Goal: Information Seeking & Learning: Learn about a topic

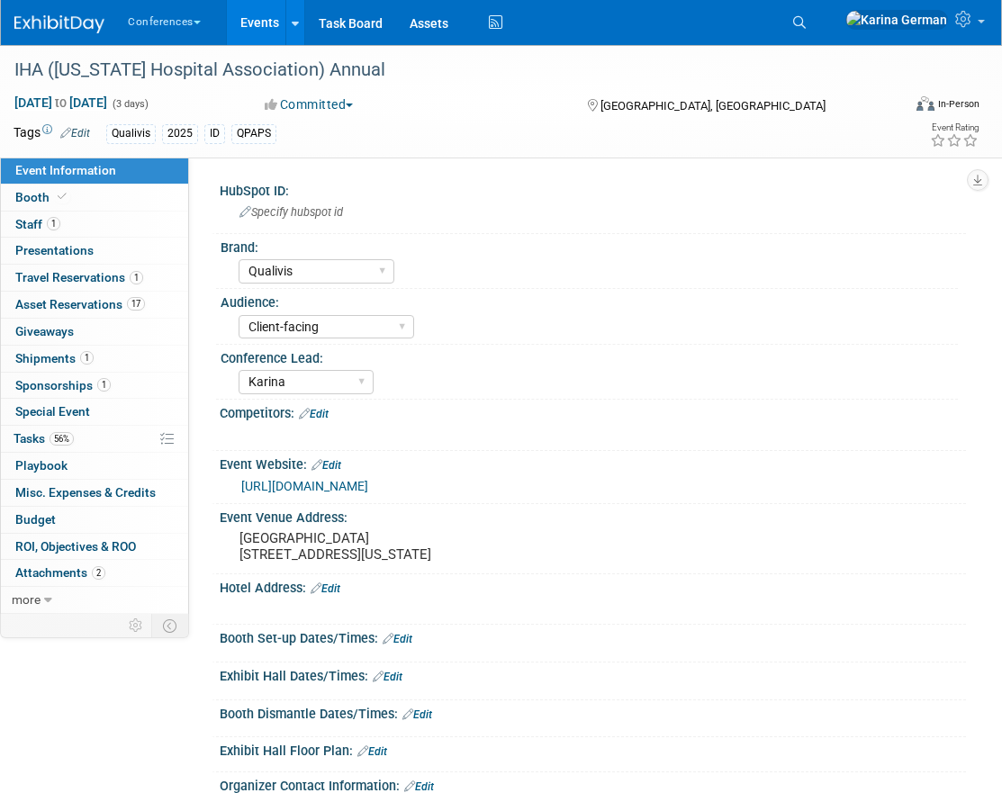
select select "Qualivis"
select select "Client-facing"
select select "Karina"
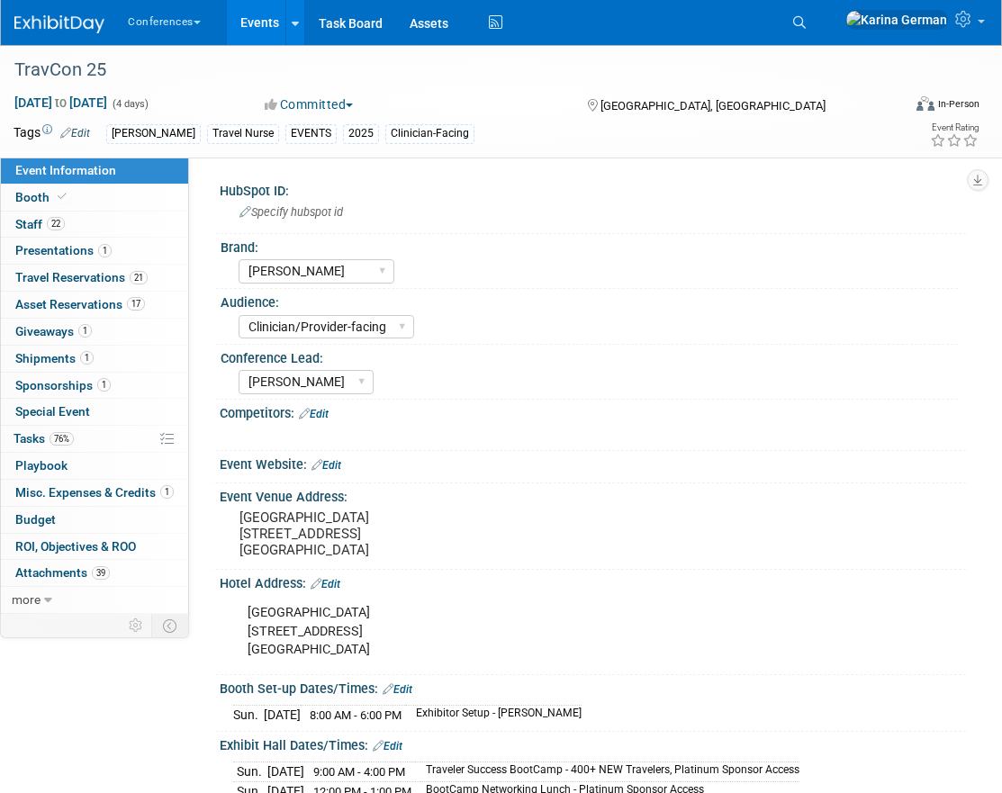
select select "[PERSON_NAME]"
select select "Clinician/Provider-facing"
select select "[PERSON_NAME]"
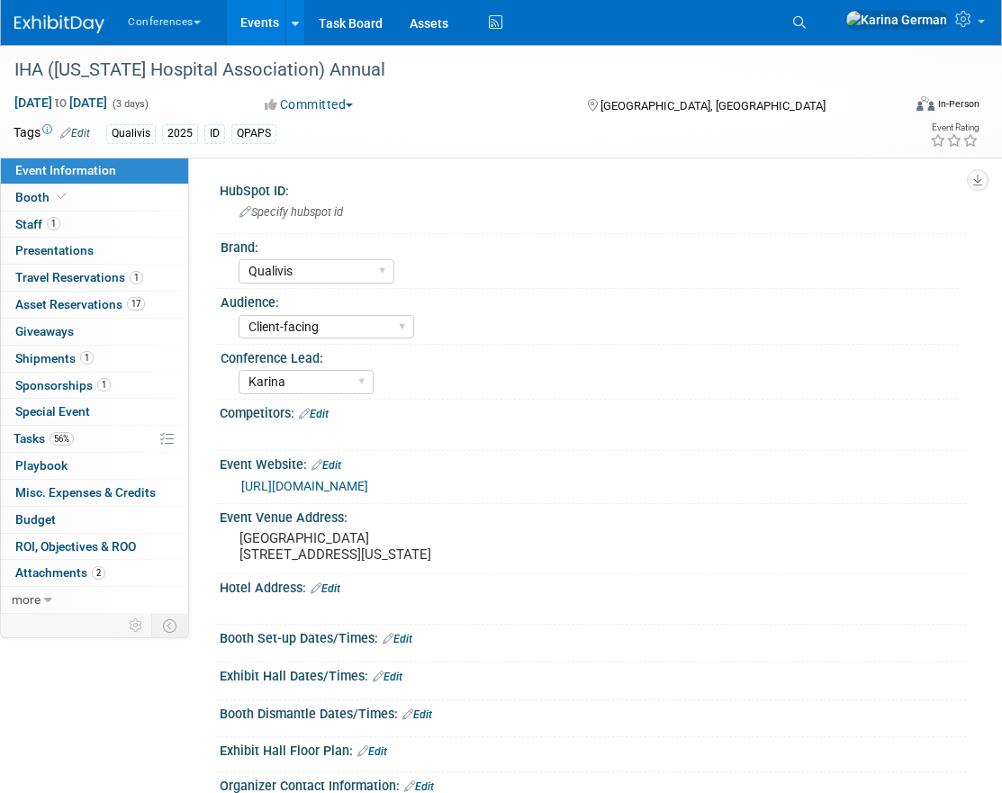
select select "Qualivis"
select select "Client-facing"
select select "Karina"
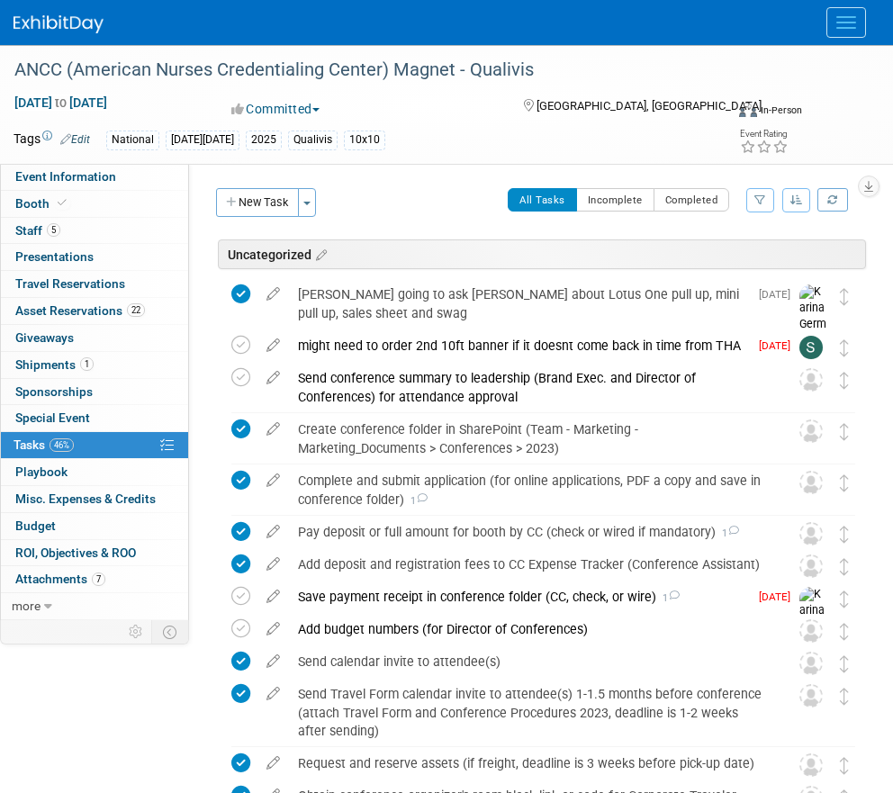
click at [93, 174] on span "Event Information" at bounding box center [65, 176] width 101 height 14
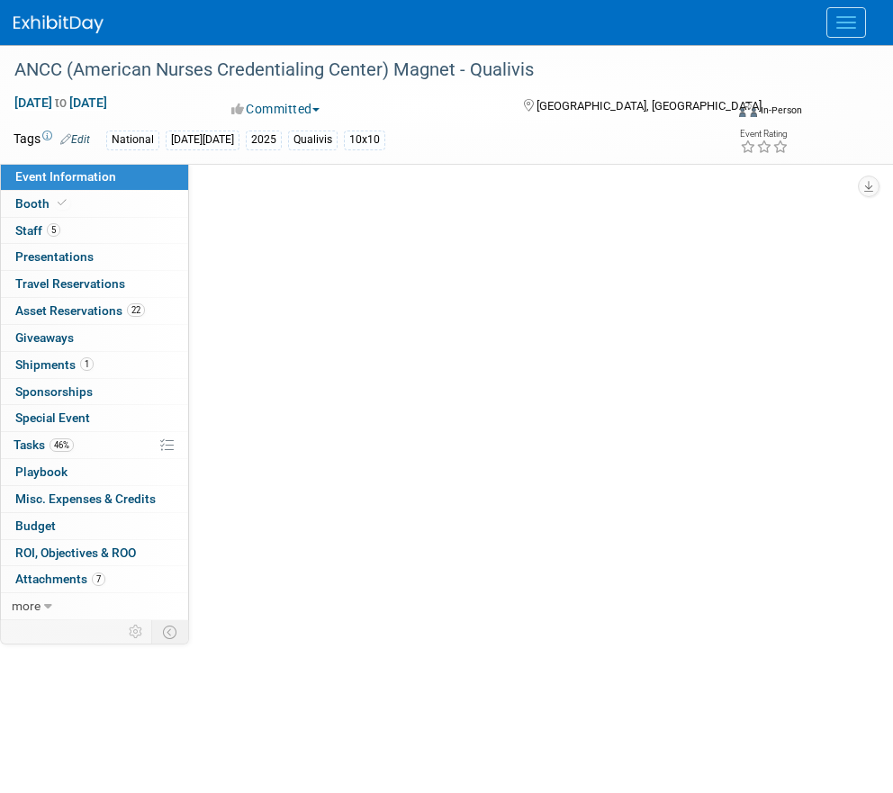
select select "Qualivis"
select select "Client-facing"
select select "Karina"
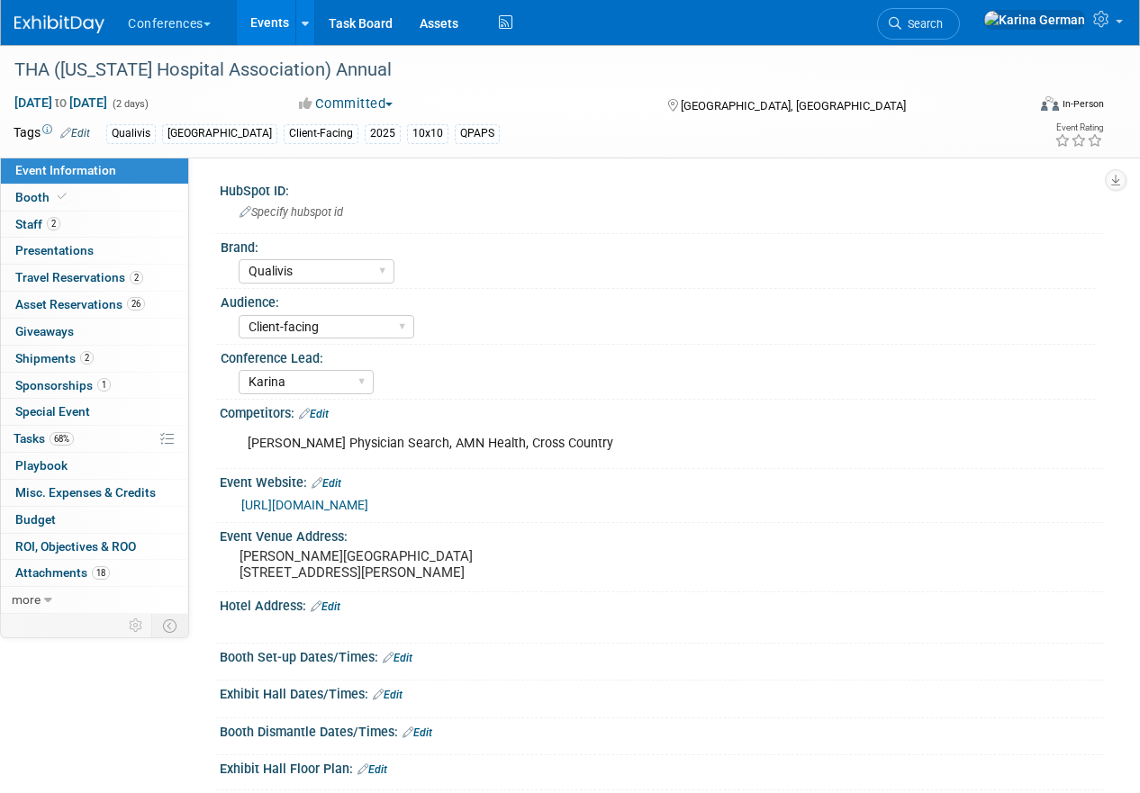
select select "Qualivis"
select select "Client-facing"
select select "Karina"
click at [960, 32] on link "Search" at bounding box center [918, 24] width 83 height 32
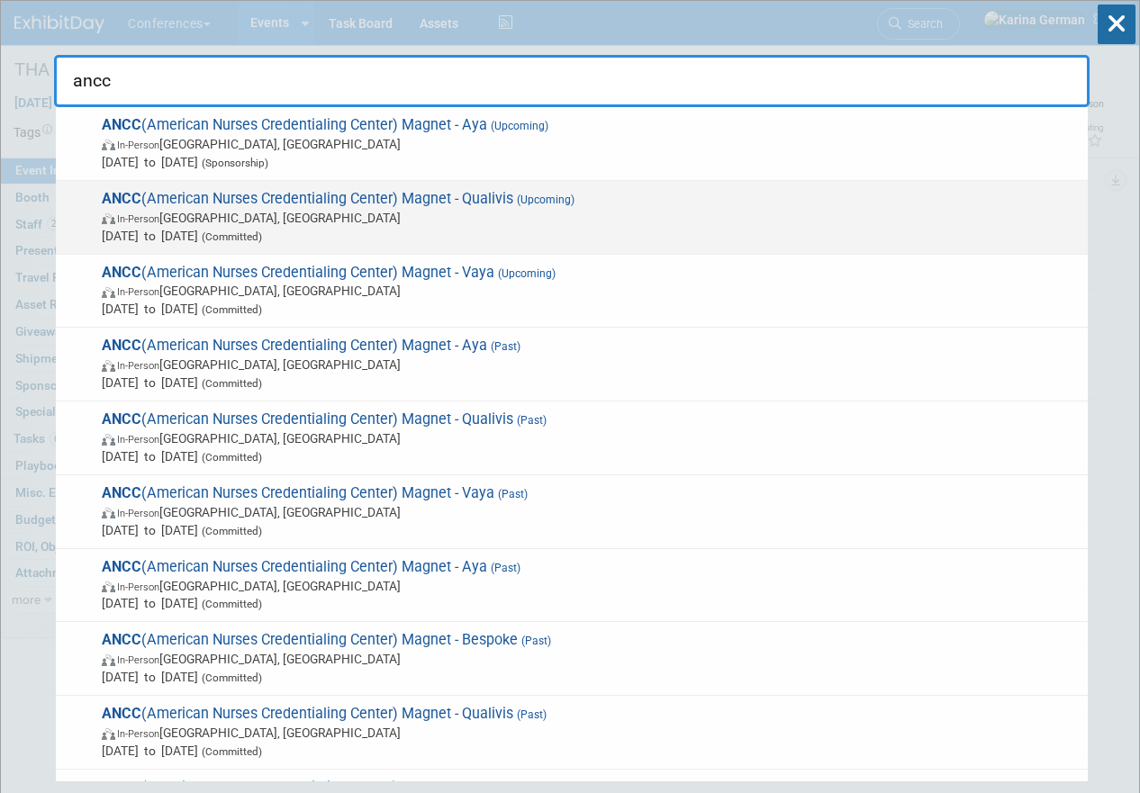
type input "ancc"
click at [453, 230] on span "[DATE] to [DATE] (Committed)" at bounding box center [590, 236] width 977 height 18
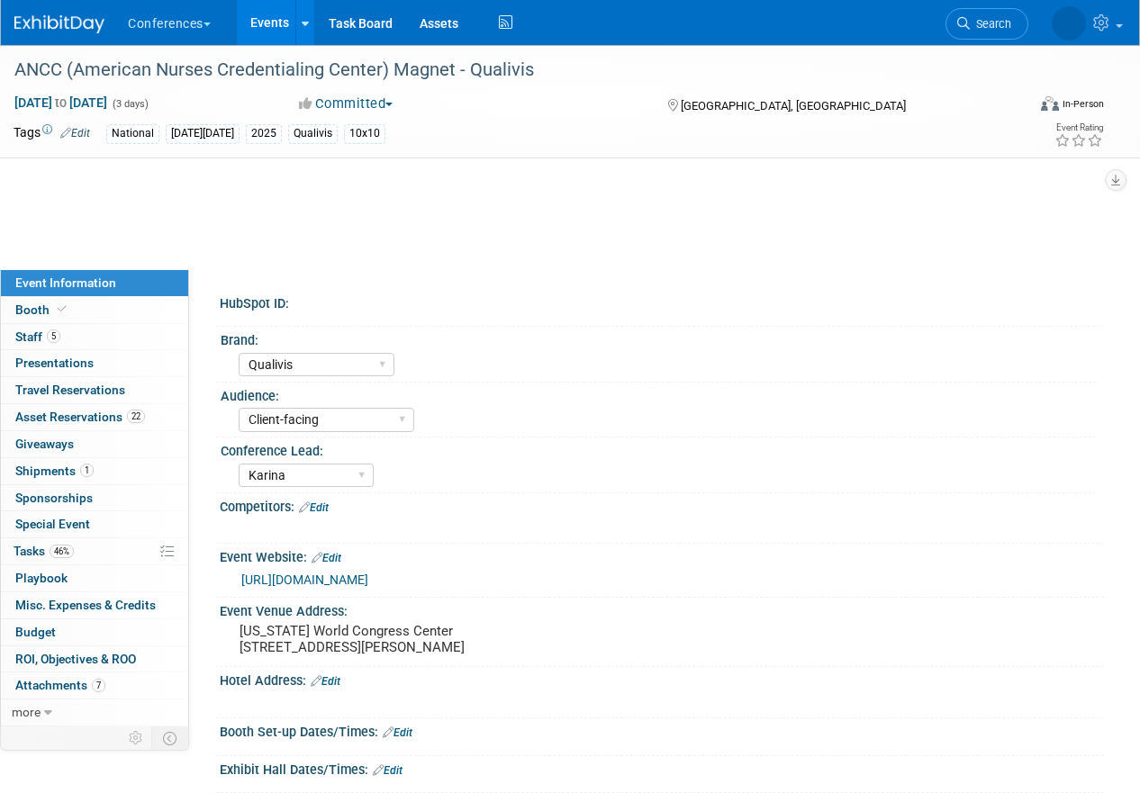
select select "Qualivis"
select select "Client-facing"
select select "Karina"
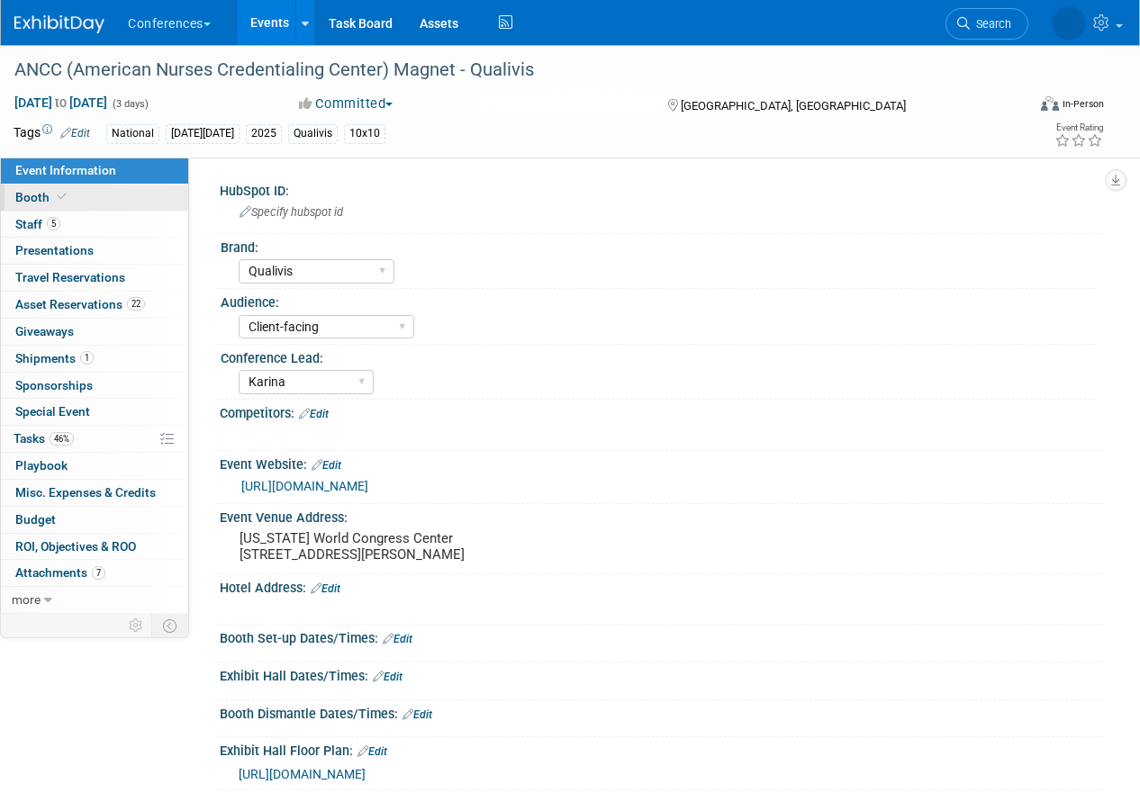
click at [110, 204] on link "Booth" at bounding box center [94, 198] width 187 height 26
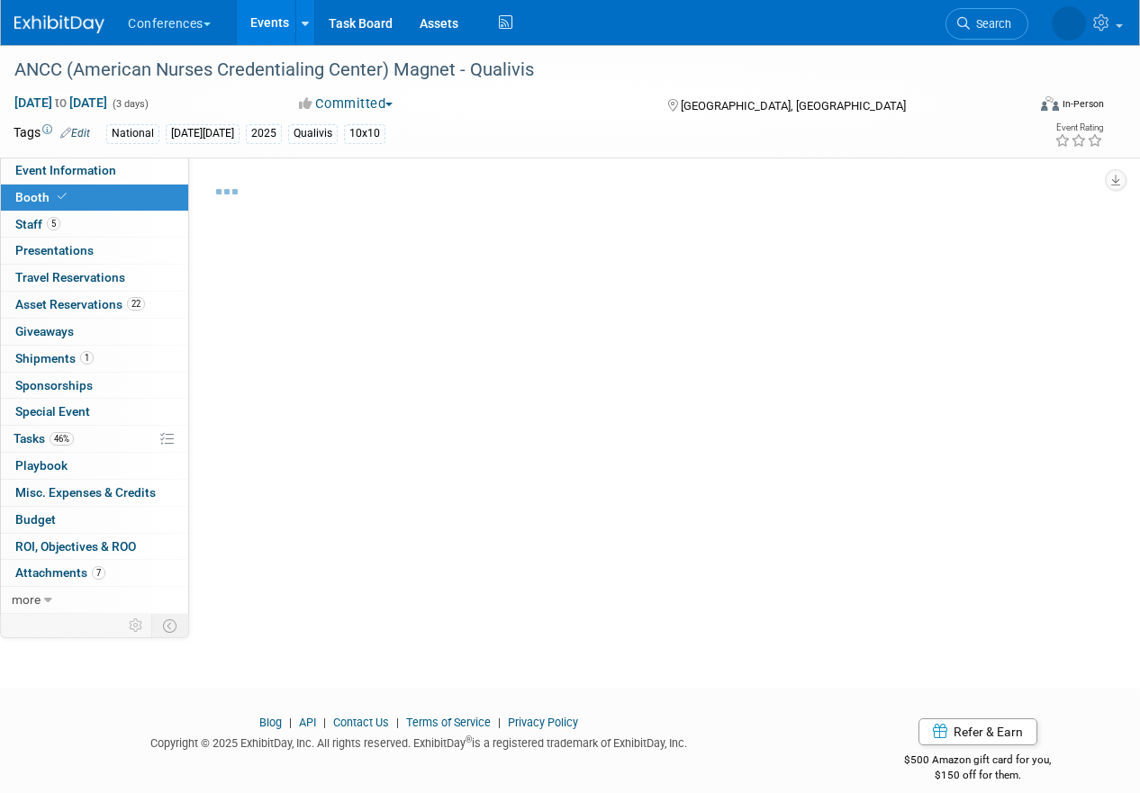
select select "10'x10'"
select select "Yes"
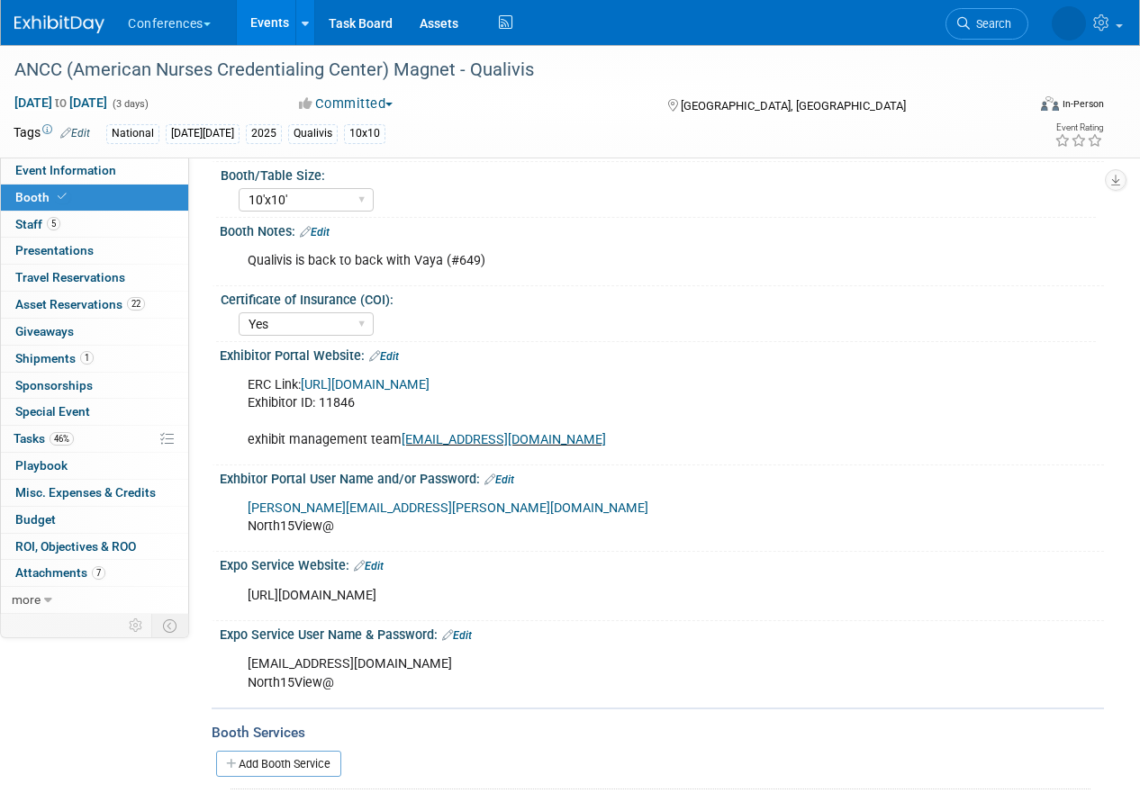
scroll to position [194, 0]
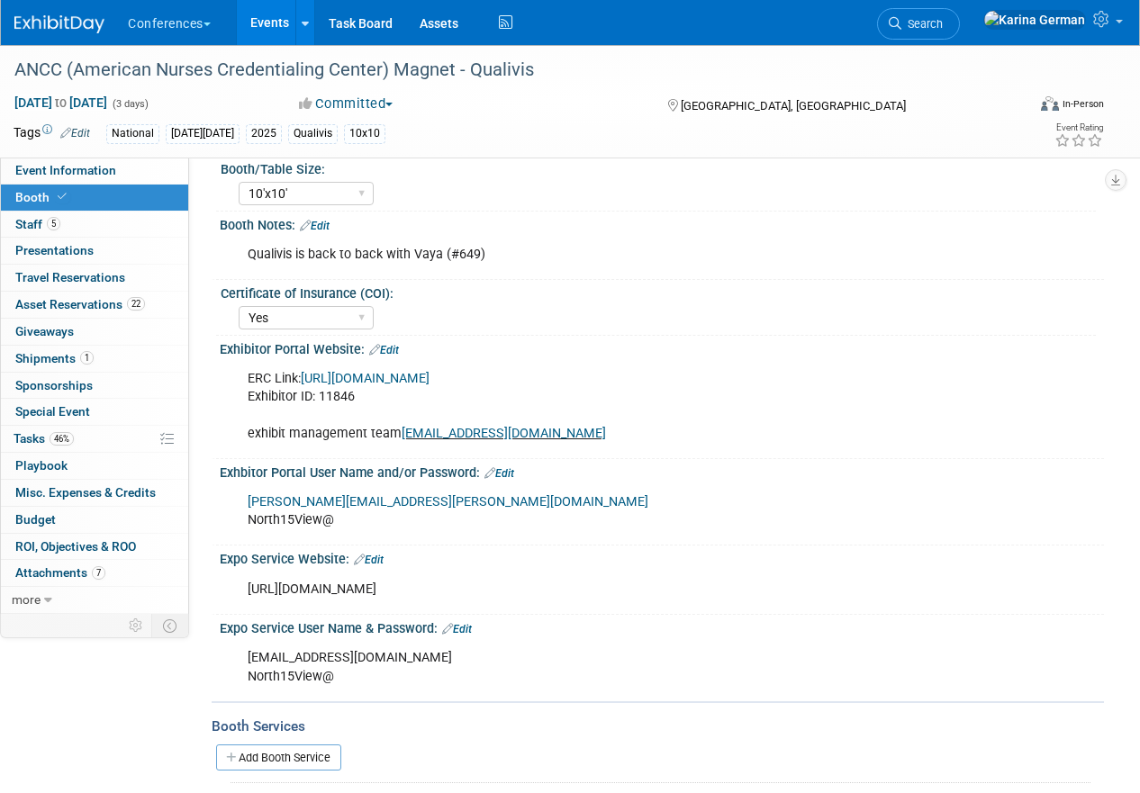
click at [430, 374] on link "[URL][DOMAIN_NAME]" at bounding box center [365, 378] width 129 height 15
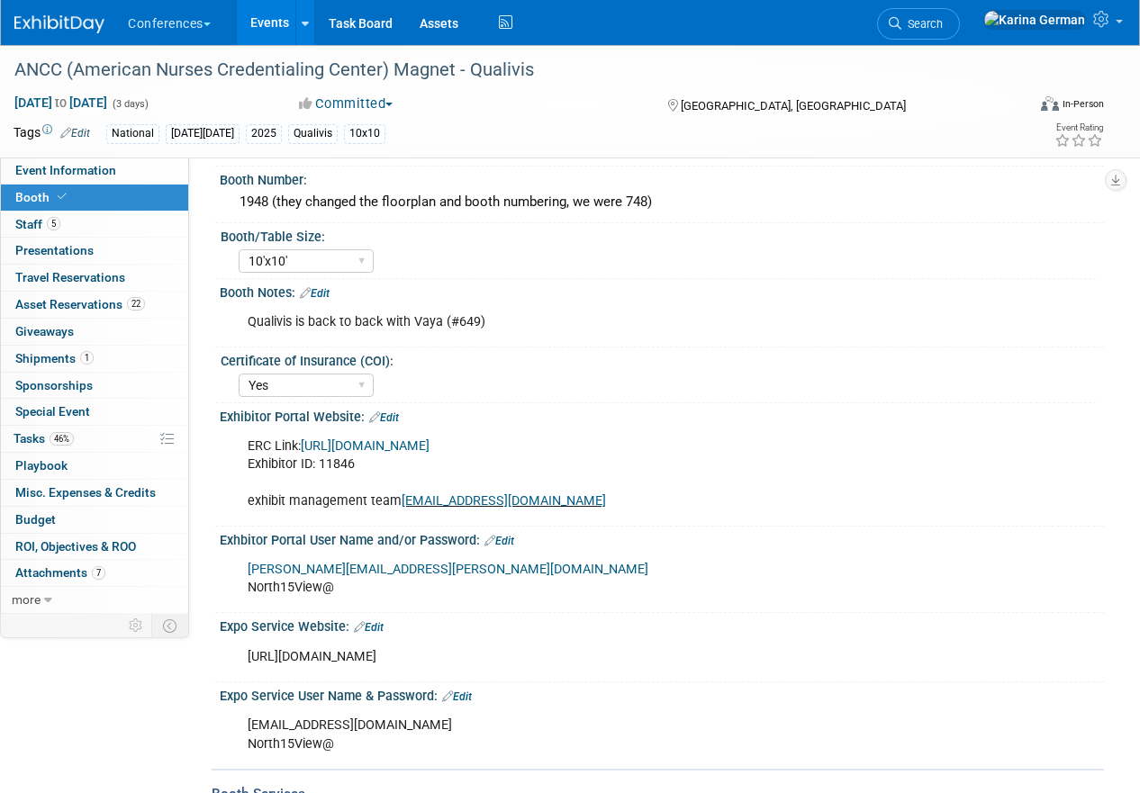
scroll to position [195, 0]
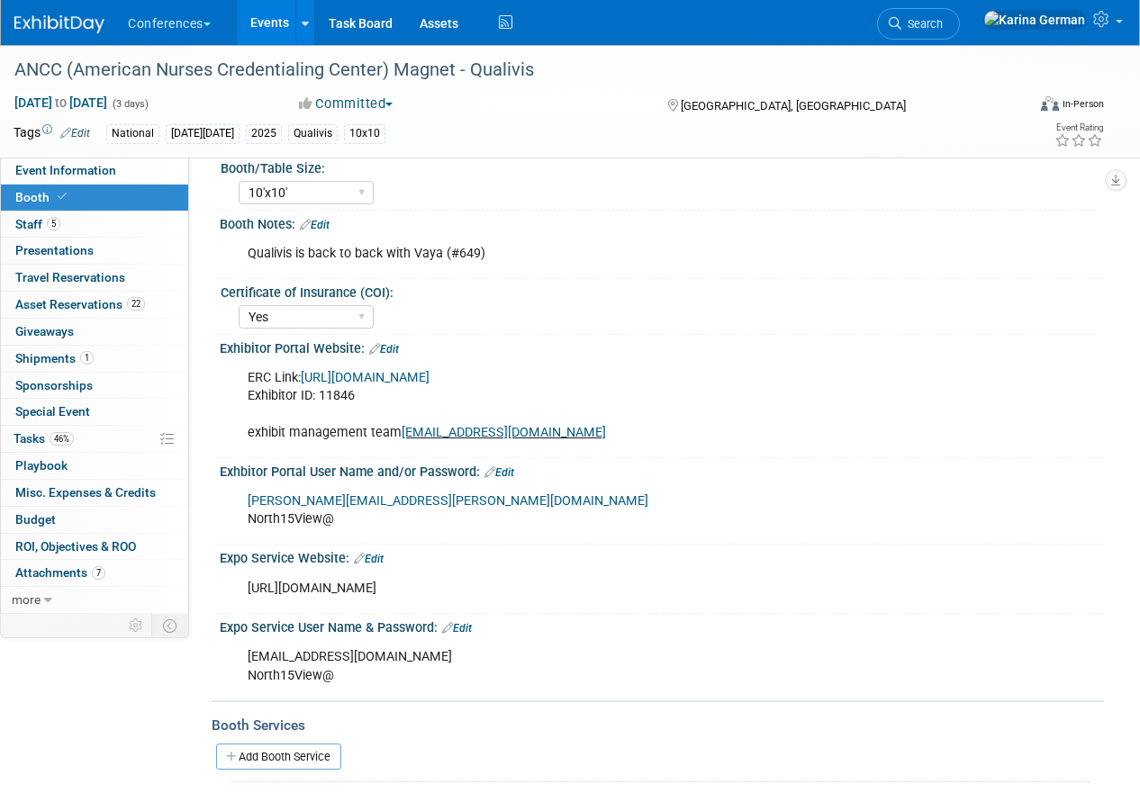
drag, startPoint x: 434, startPoint y: 500, endPoint x: 220, endPoint y: 502, distance: 214.4
click at [220, 502] on div "stephanie.donley@qualivis.com North15View@ X" at bounding box center [662, 509] width 884 height 60
copy link "stephanie.donley@qualivis.com"
drag, startPoint x: 355, startPoint y: 518, endPoint x: 249, endPoint y: 519, distance: 105.4
click at [249, 519] on div "stephanie.donley@qualivis.com North15View@" at bounding box center [582, 511] width 694 height 54
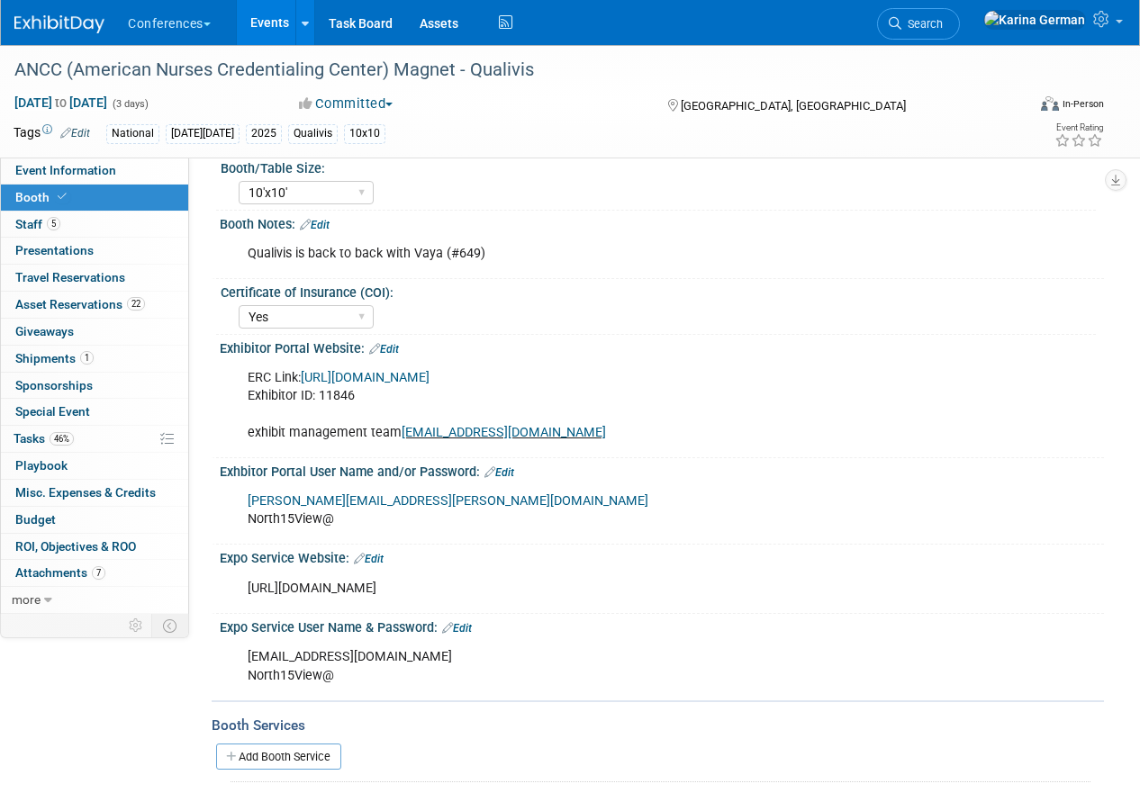
copy div "North15View@"
click at [111, 231] on link "5 Staff 5" at bounding box center [94, 225] width 187 height 26
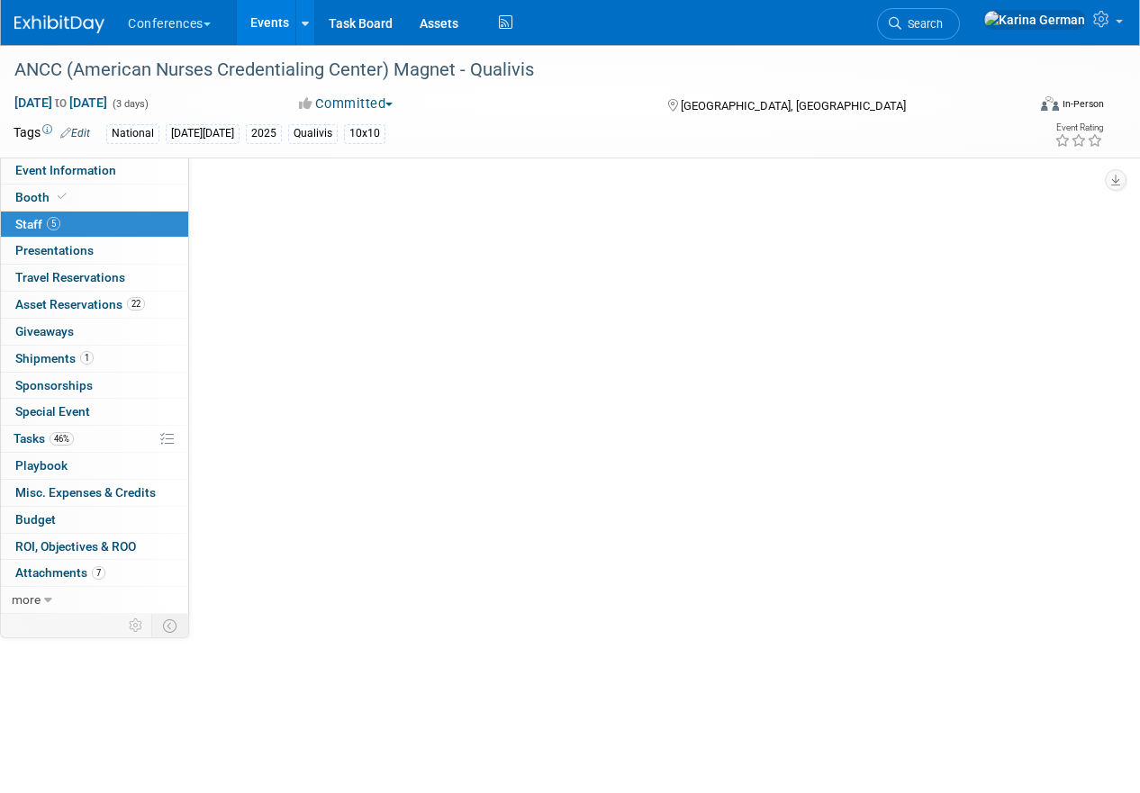
scroll to position [0, 0]
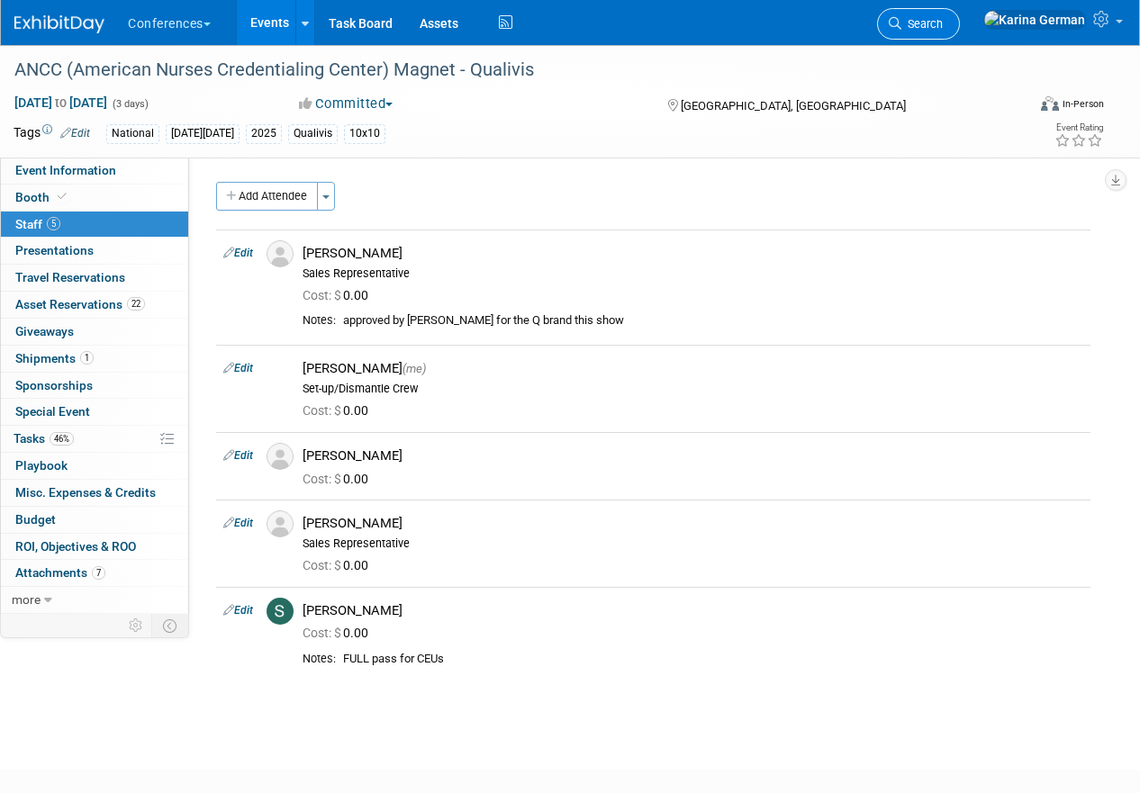
click at [943, 26] on span "Search" at bounding box center [922, 24] width 41 height 14
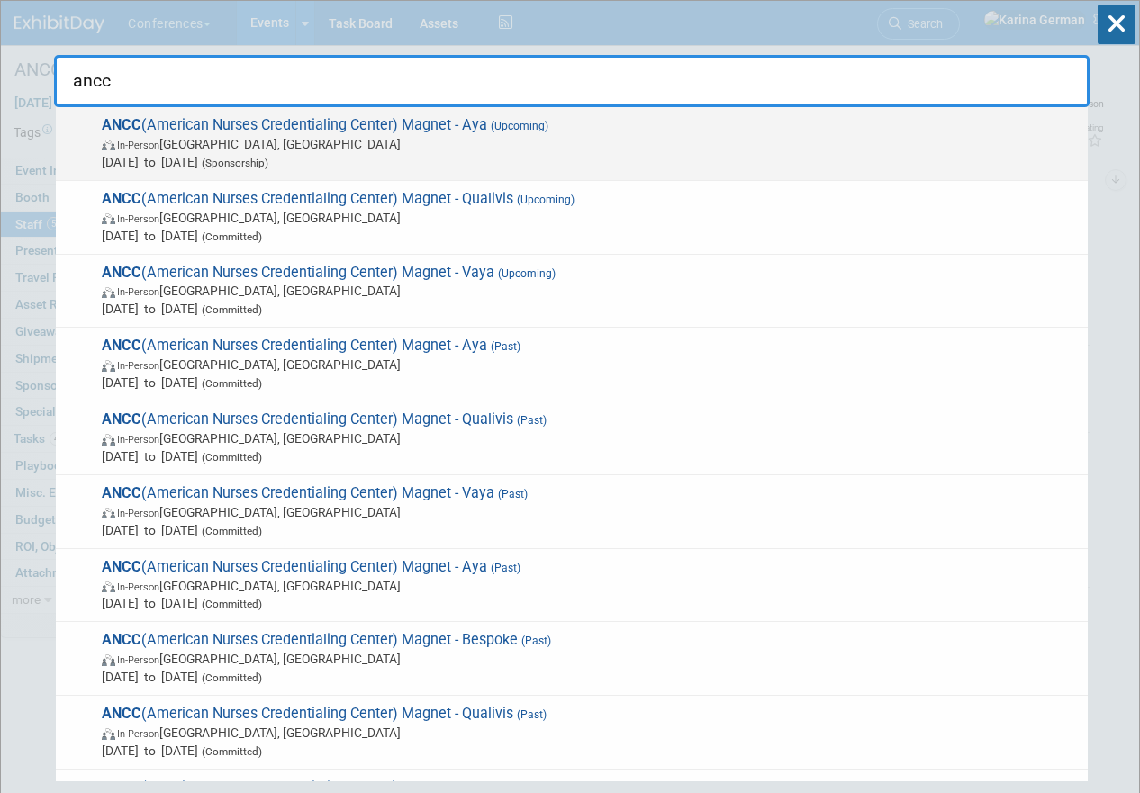
type input "ancc"
click at [456, 122] on span "ANCC (American Nurses Credentialing Center) Magnet - Aya (Upcoming) In-Person A…" at bounding box center [587, 143] width 983 height 55
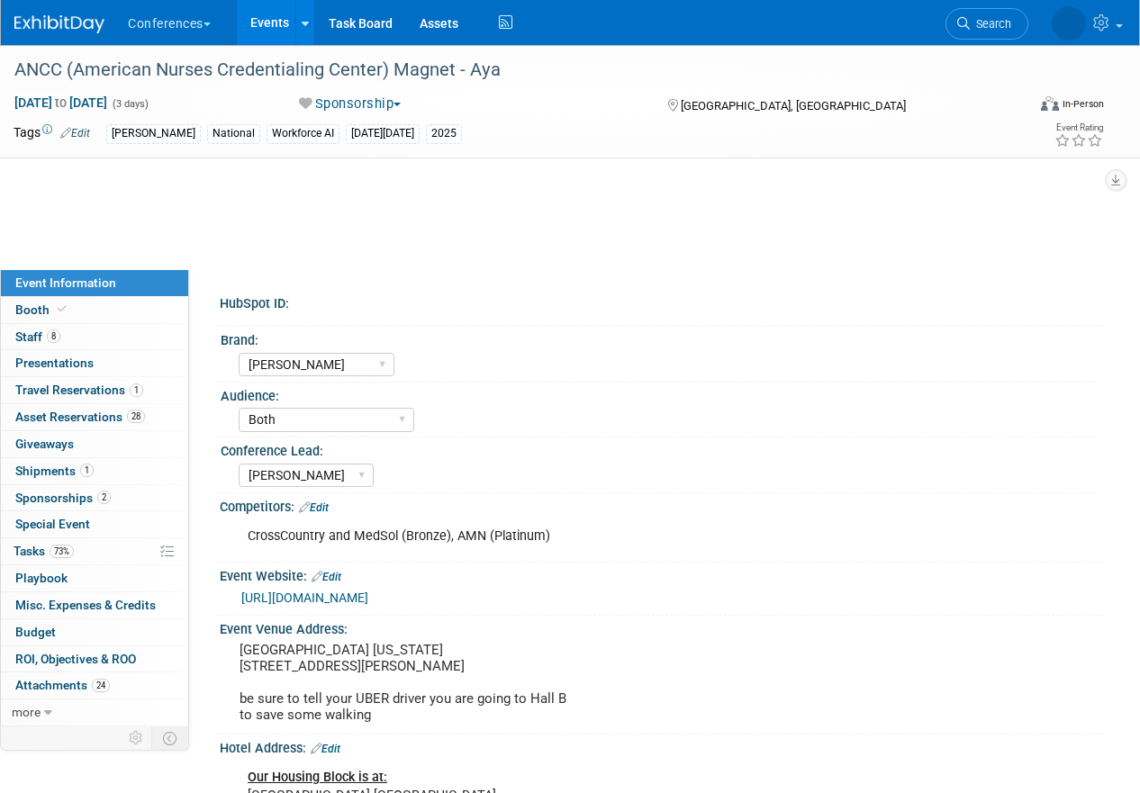
select select "[PERSON_NAME]"
select select "Both"
select select "[PERSON_NAME]"
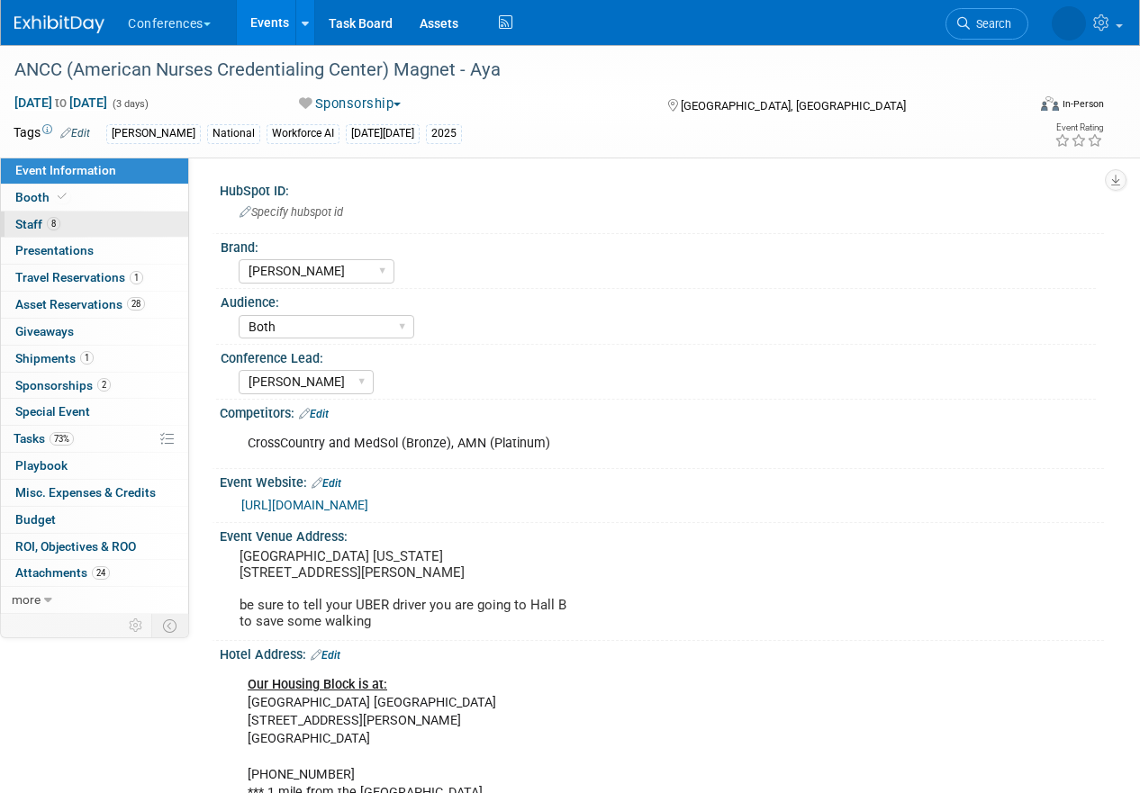
click at [89, 222] on link "8 Staff 8" at bounding box center [94, 225] width 187 height 26
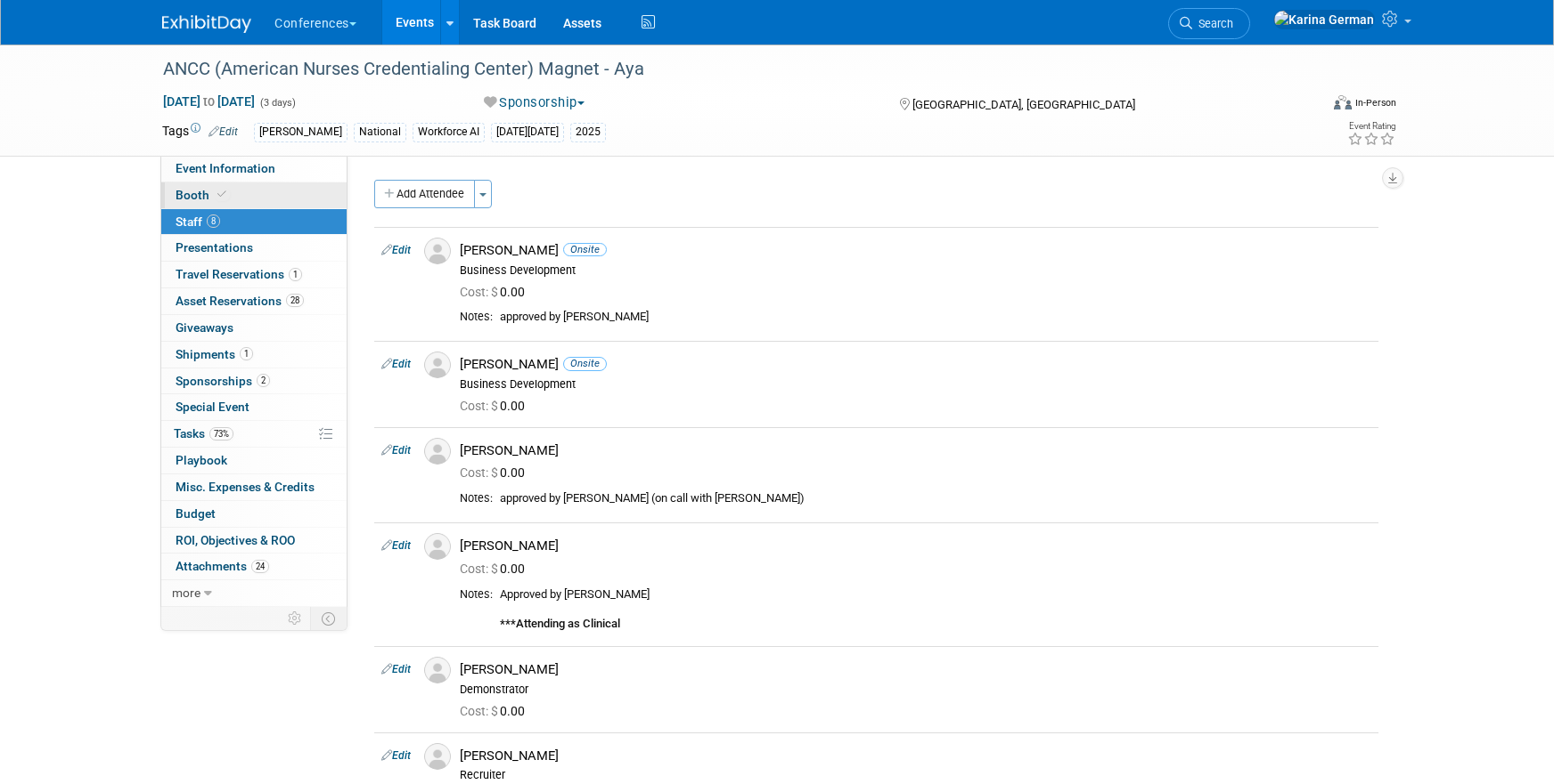
click at [268, 187] on link "Booth" at bounding box center [253, 196] width 185 height 26
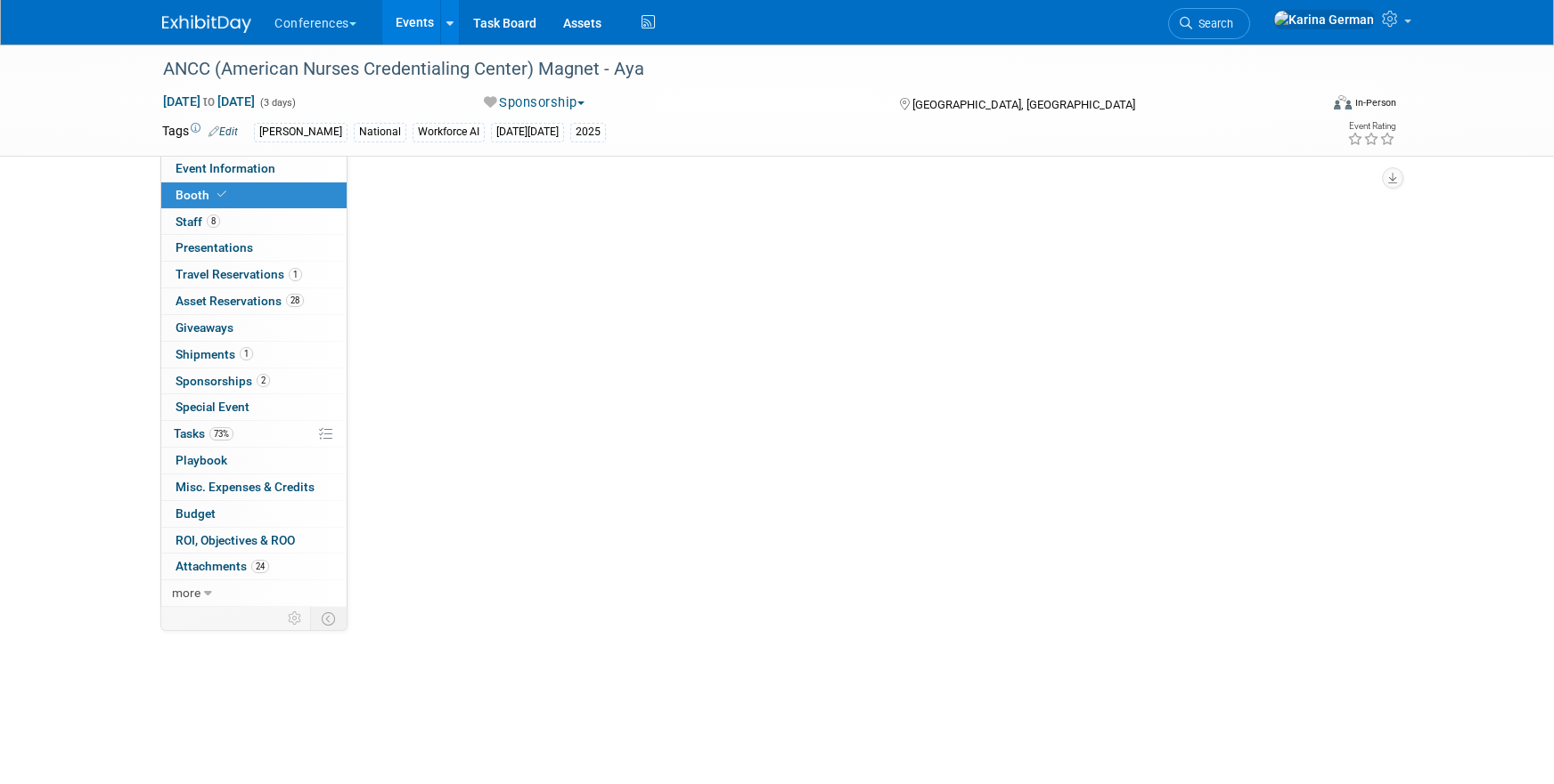
select select "20'x30'"
select select "Yes"
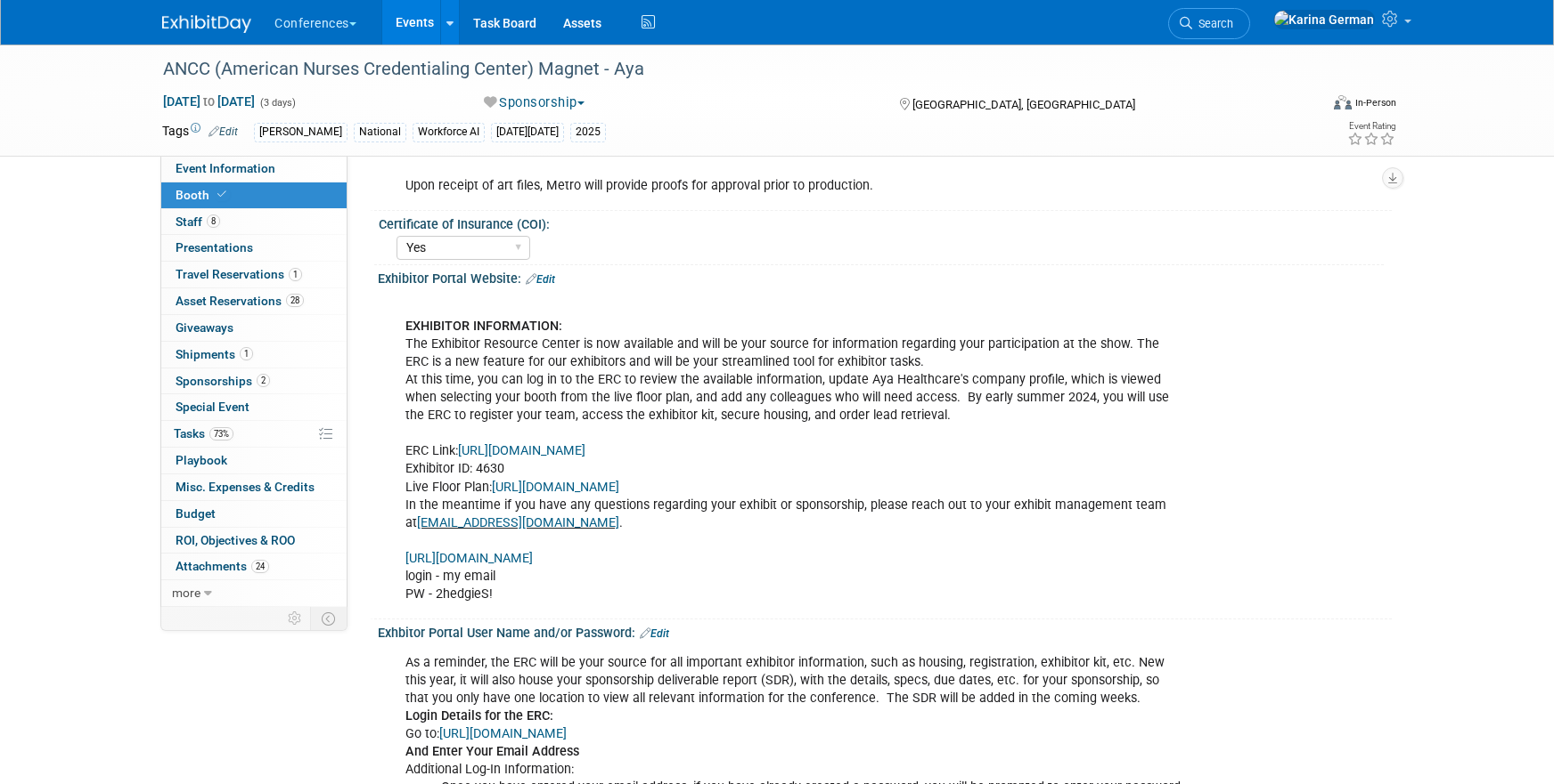
scroll to position [411, 0]
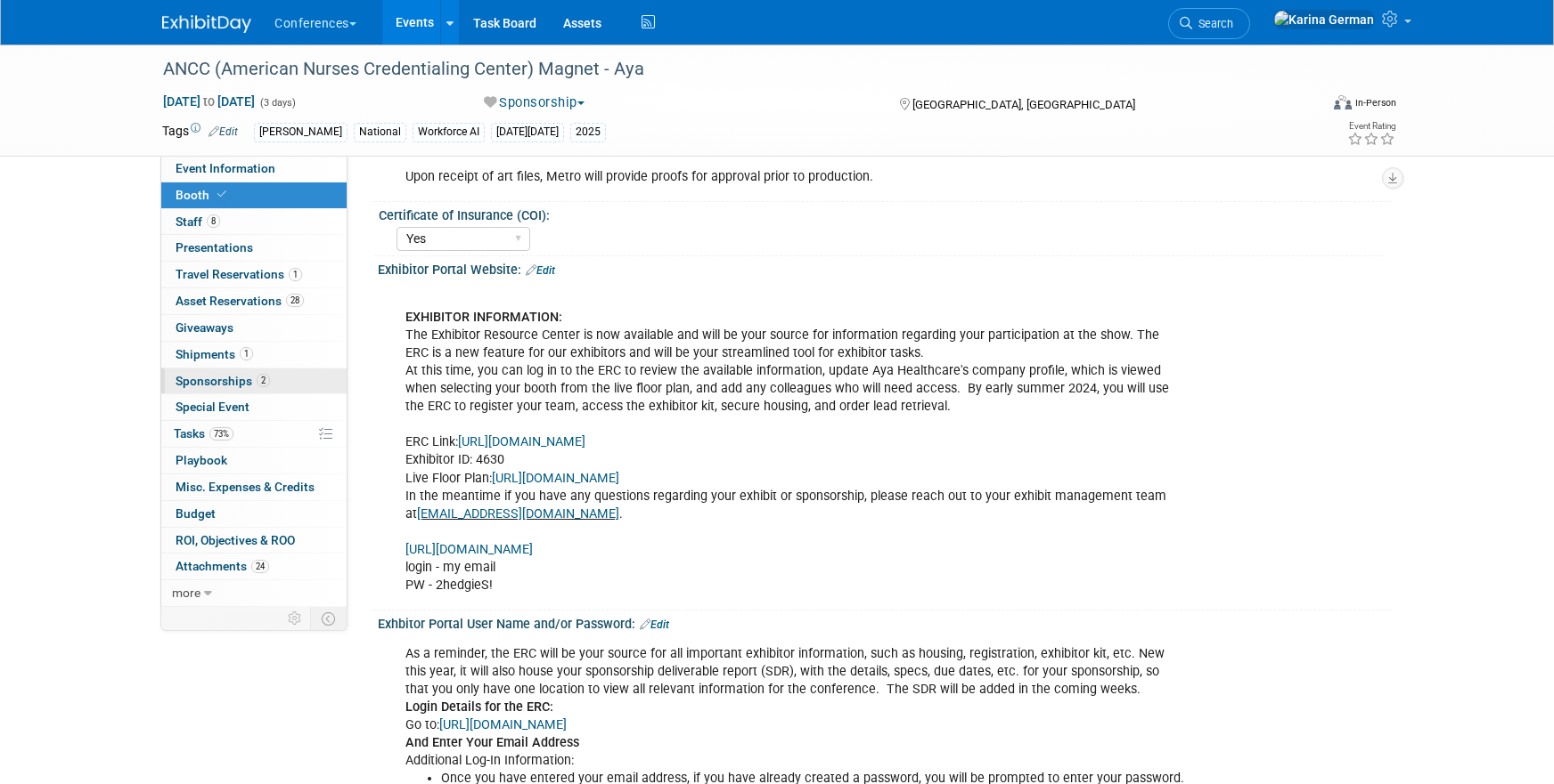
click at [286, 382] on link "2 Sponsorships 2" at bounding box center [253, 382] width 185 height 26
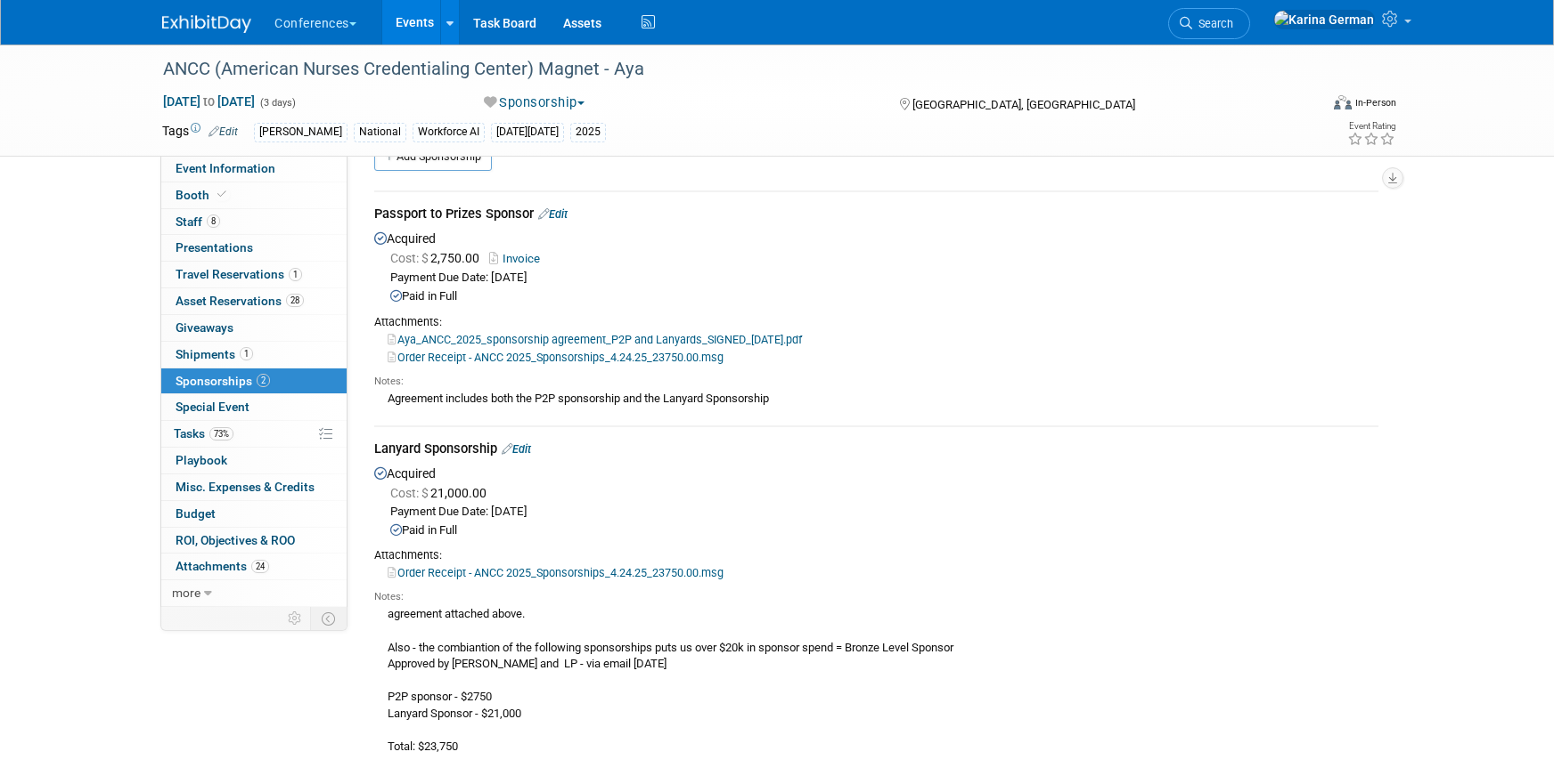
scroll to position [34, 0]
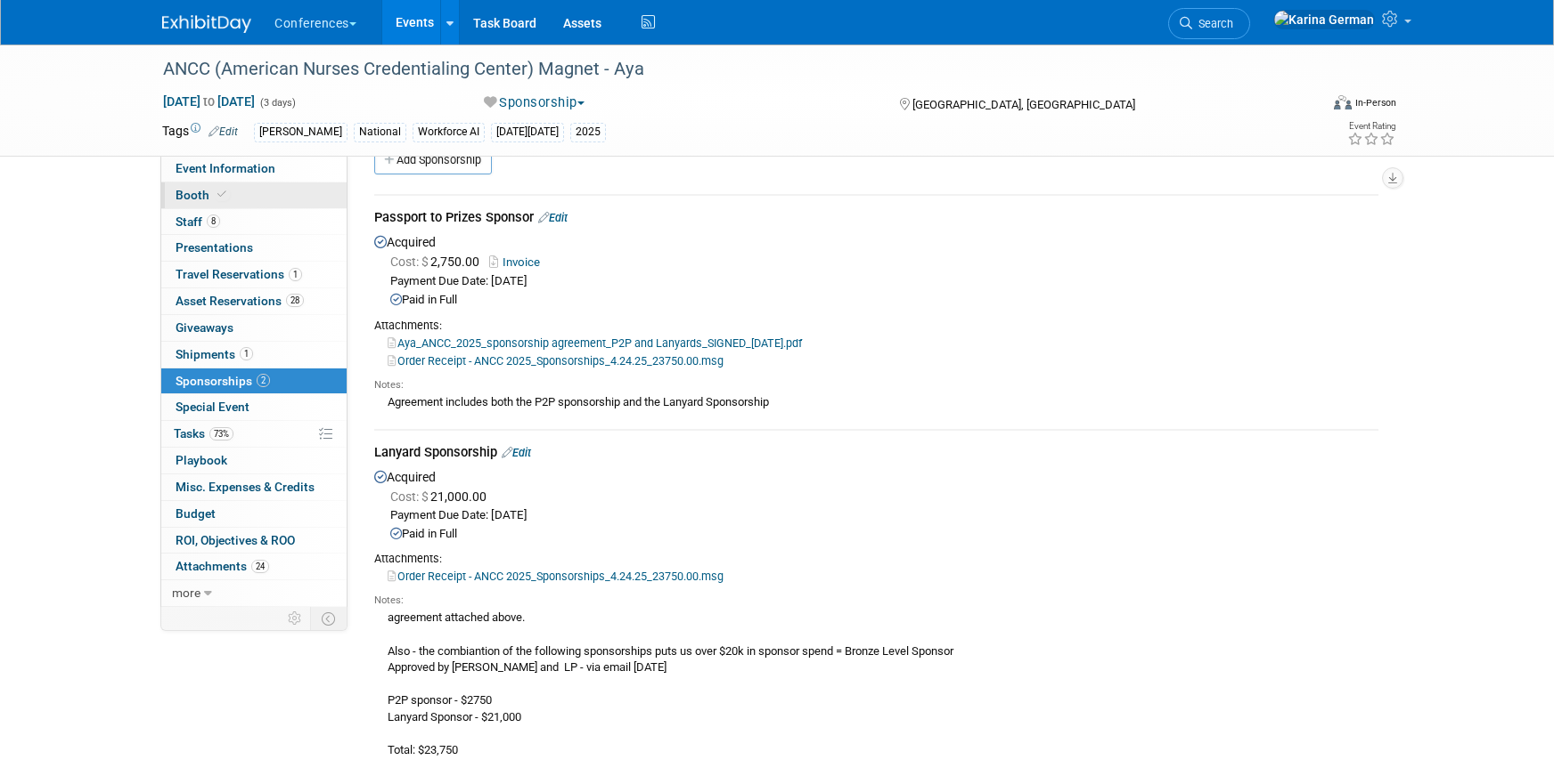
click at [254, 200] on link "Booth" at bounding box center [253, 196] width 185 height 26
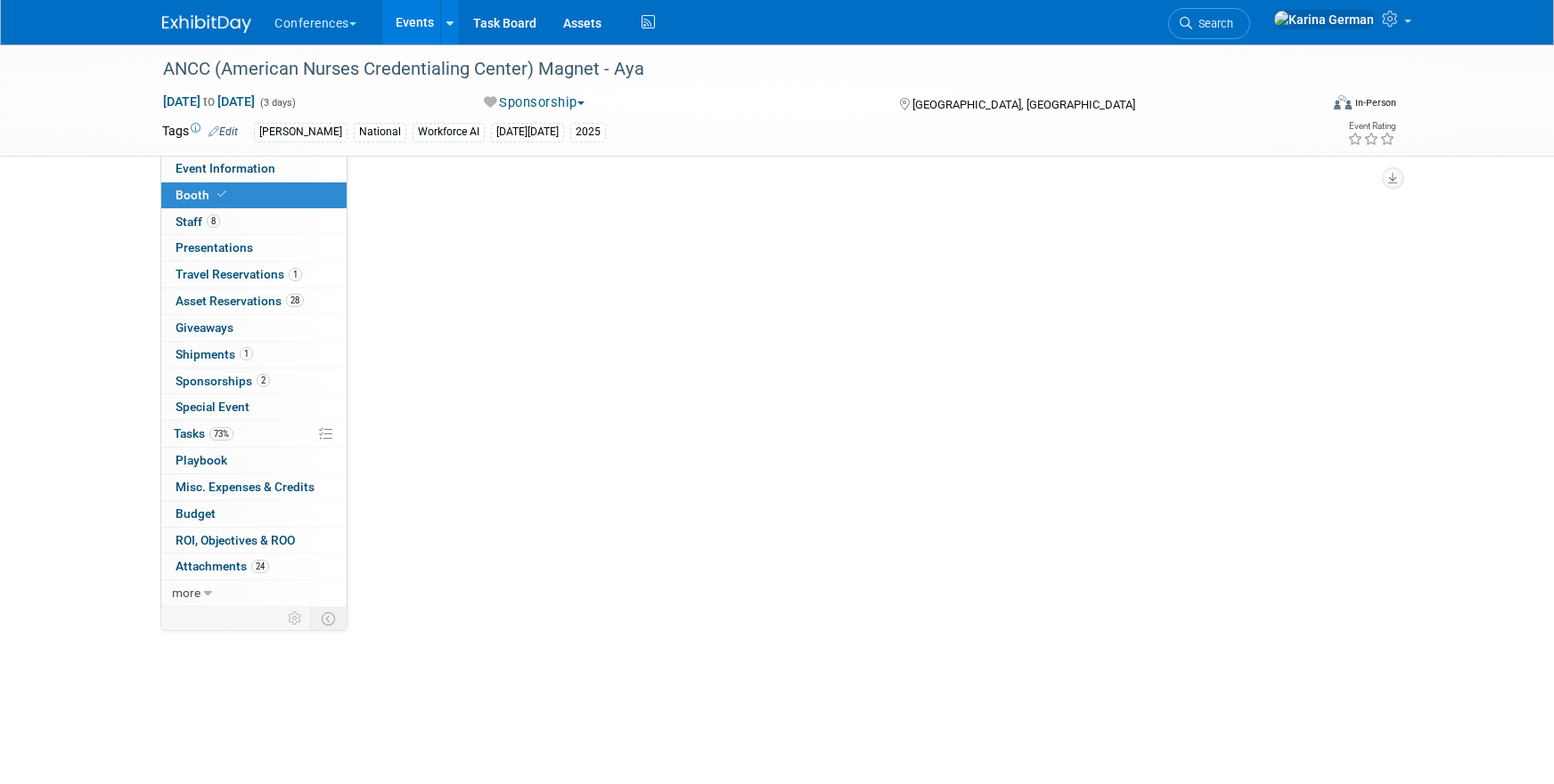
scroll to position [0, 0]
select select "20'x30'"
select select "Yes"
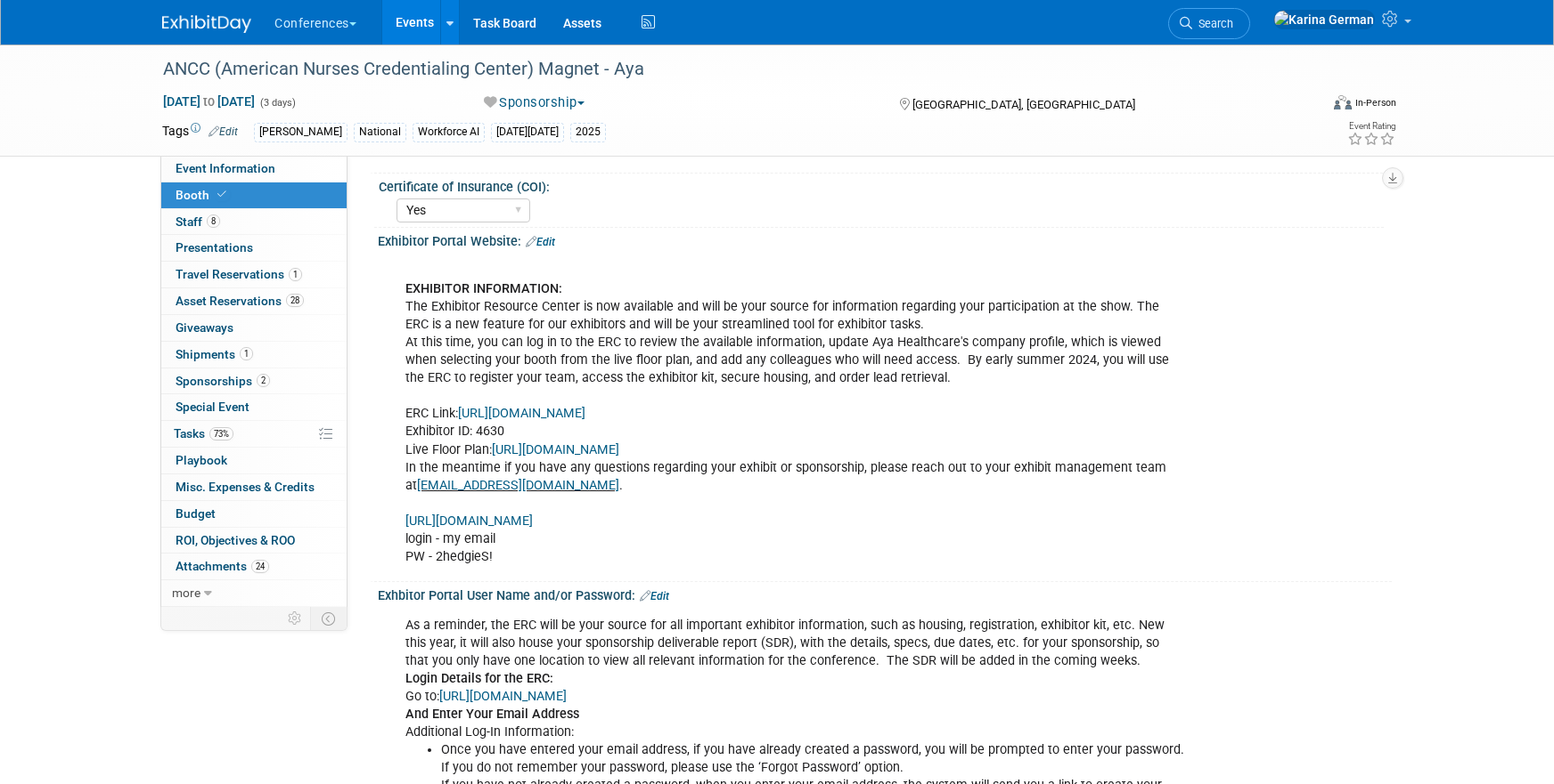
scroll to position [441, 0]
click at [586, 409] on link "[URL][DOMAIN_NAME]" at bounding box center [521, 412] width 128 height 15
drag, startPoint x: 497, startPoint y: 557, endPoint x: 435, endPoint y: 558, distance: 62.0
click at [435, 558] on div "EXHIBITOR INFORMATION: The Exhibitor Resource Center is now available and will …" at bounding box center [793, 413] width 802 height 321
copy div "2hedgieS!"
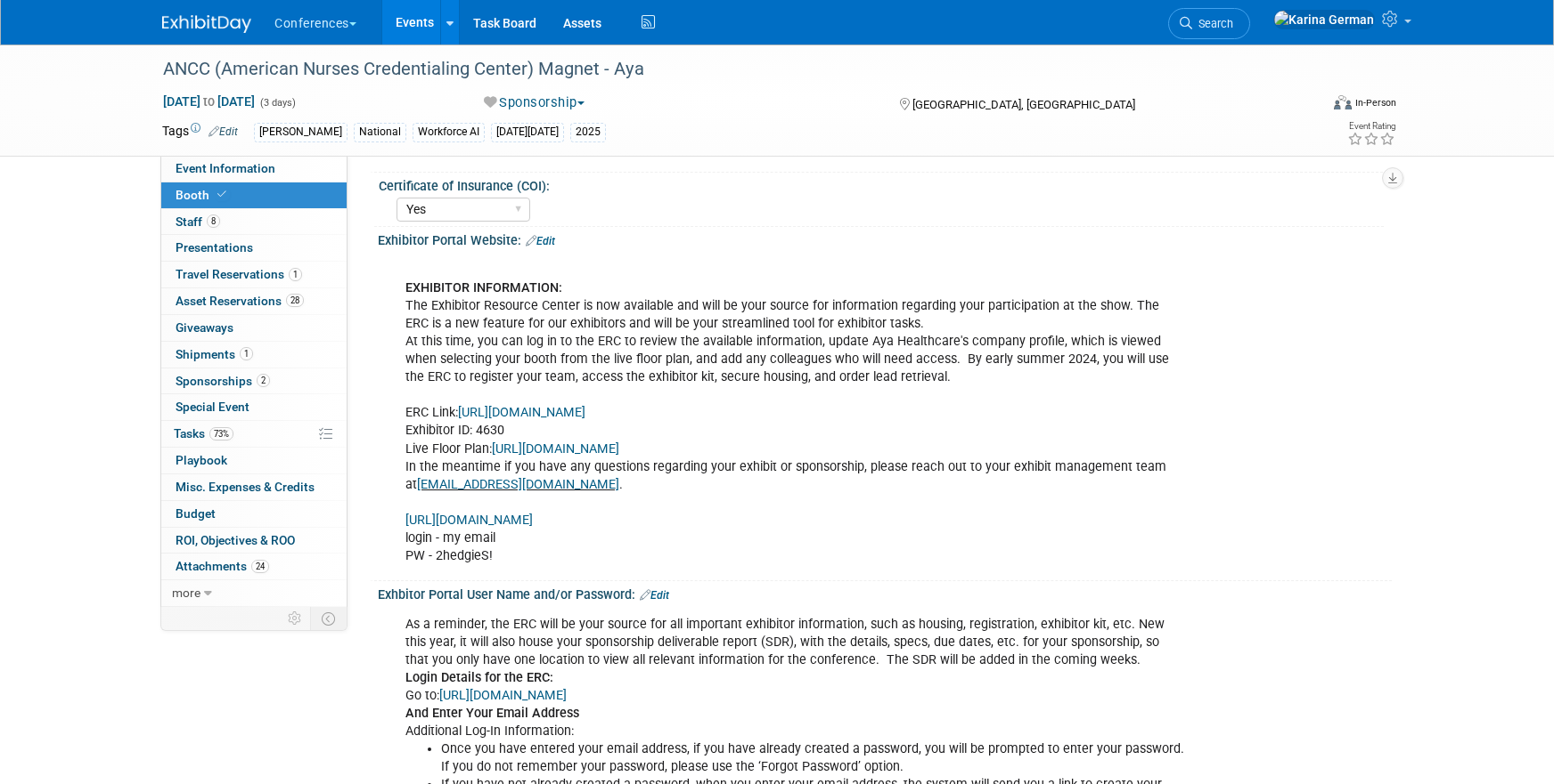
click at [1127, 5] on li "Search" at bounding box center [1209, 22] width 82 height 44
click at [1127, 10] on link "Search" at bounding box center [1209, 24] width 82 height 32
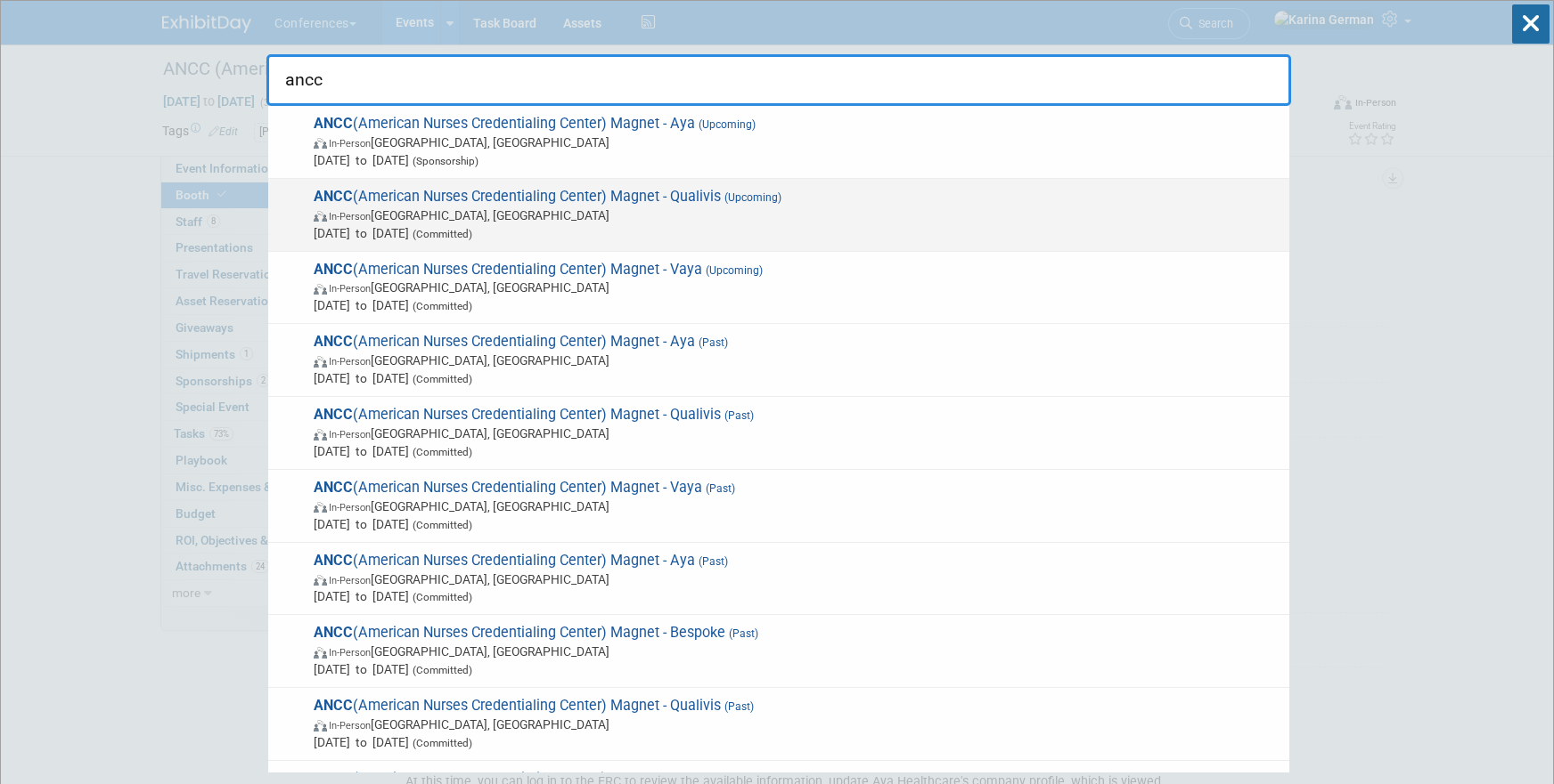
type input "ancc"
click at [730, 235] on span "[DATE] to [DATE] (Committed)" at bounding box center [796, 233] width 966 height 18
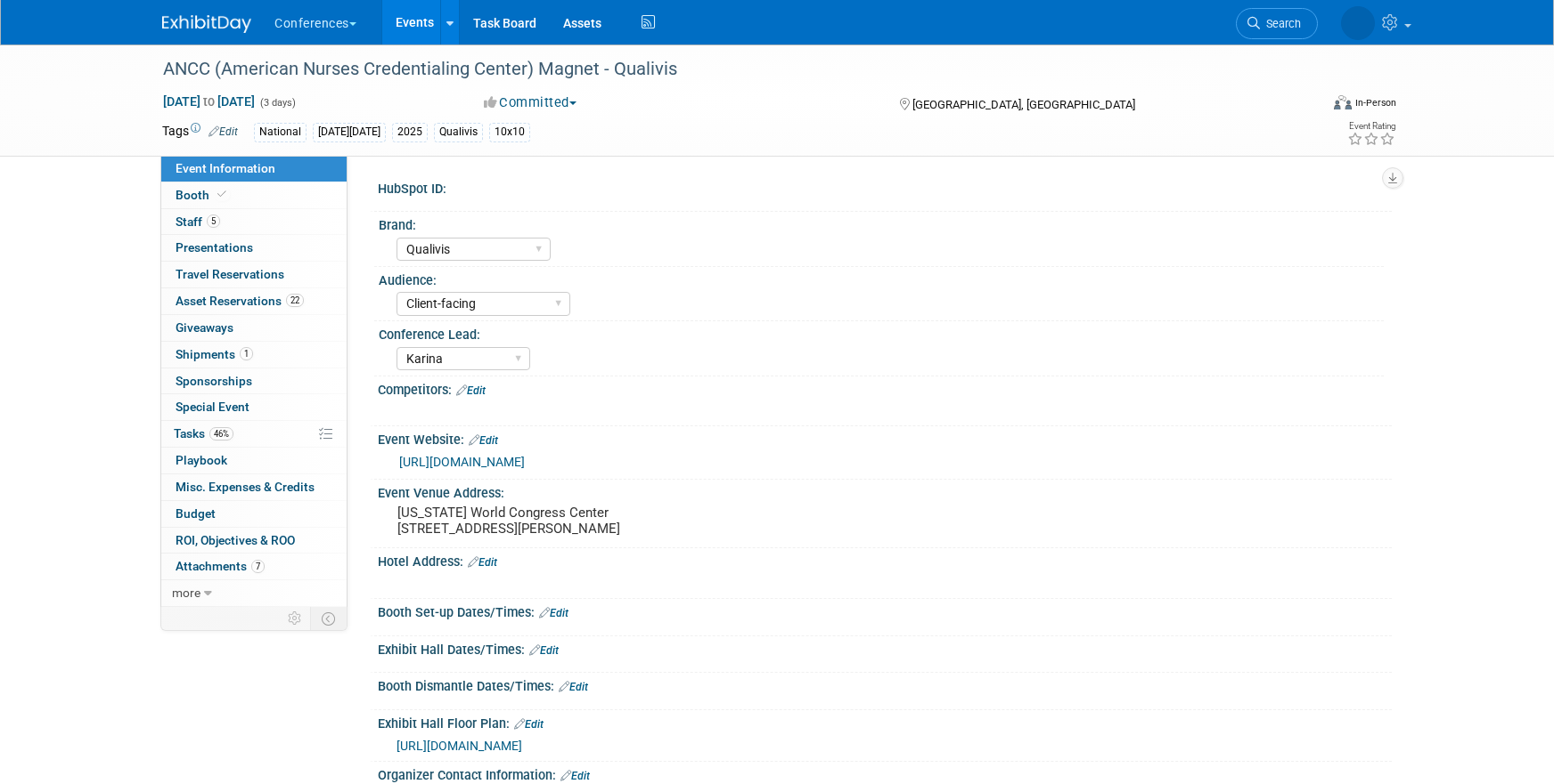
select select "Qualivis"
select select "Client-facing"
select select "Karina"
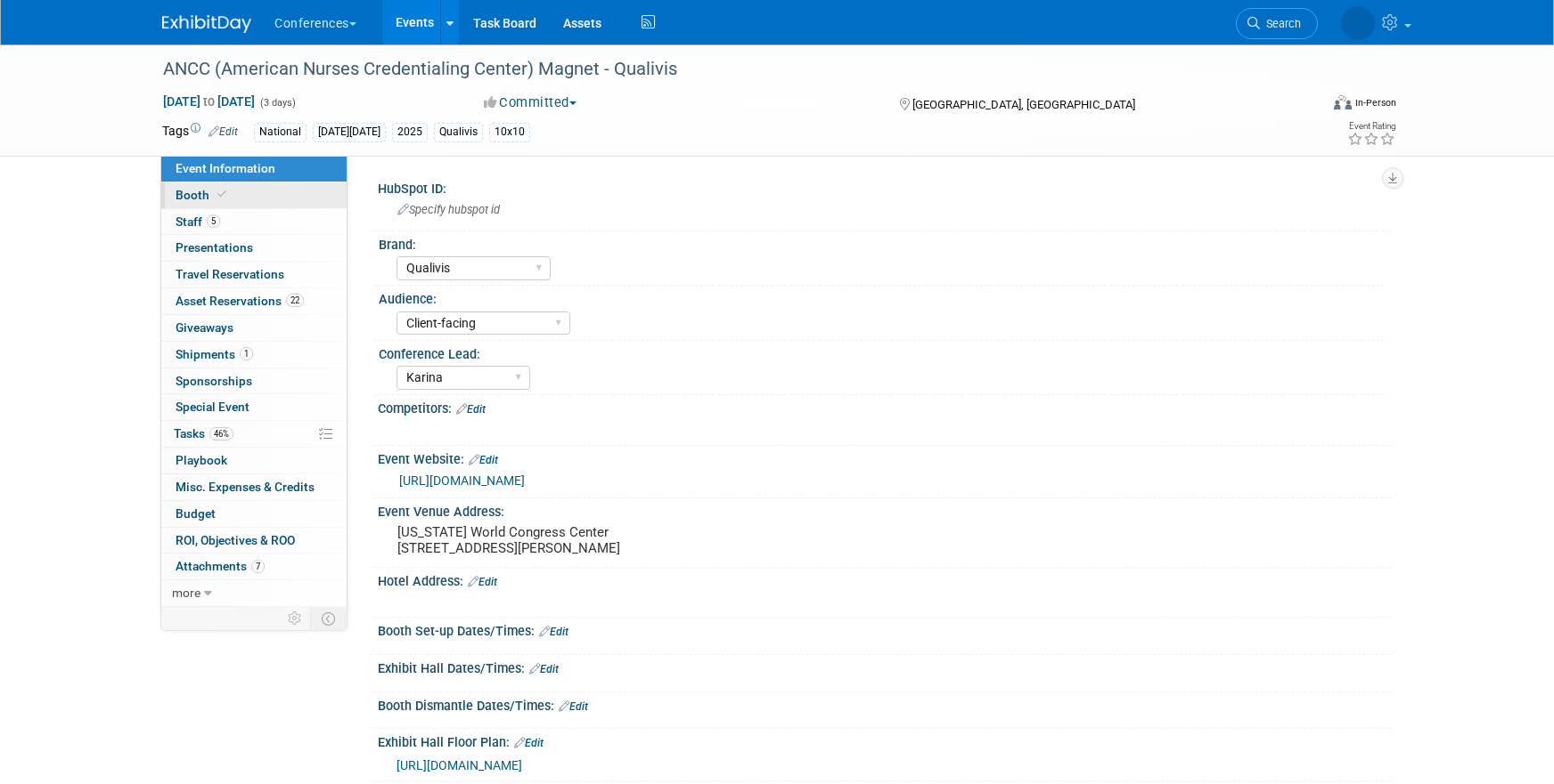
click at [278, 195] on link "Booth" at bounding box center [253, 196] width 185 height 26
select select "10'x10'"
select select "Yes"
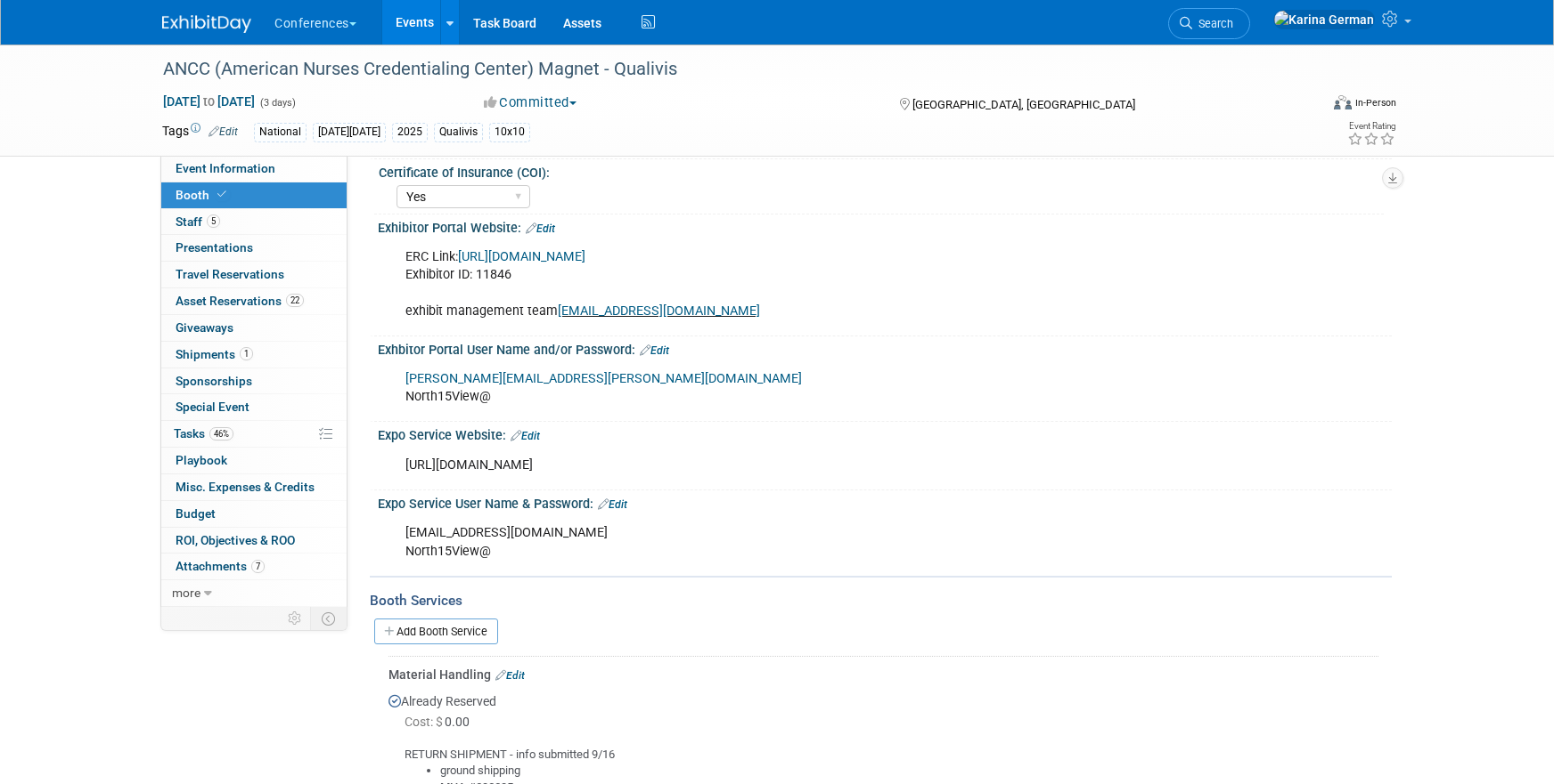
scroll to position [330, 0]
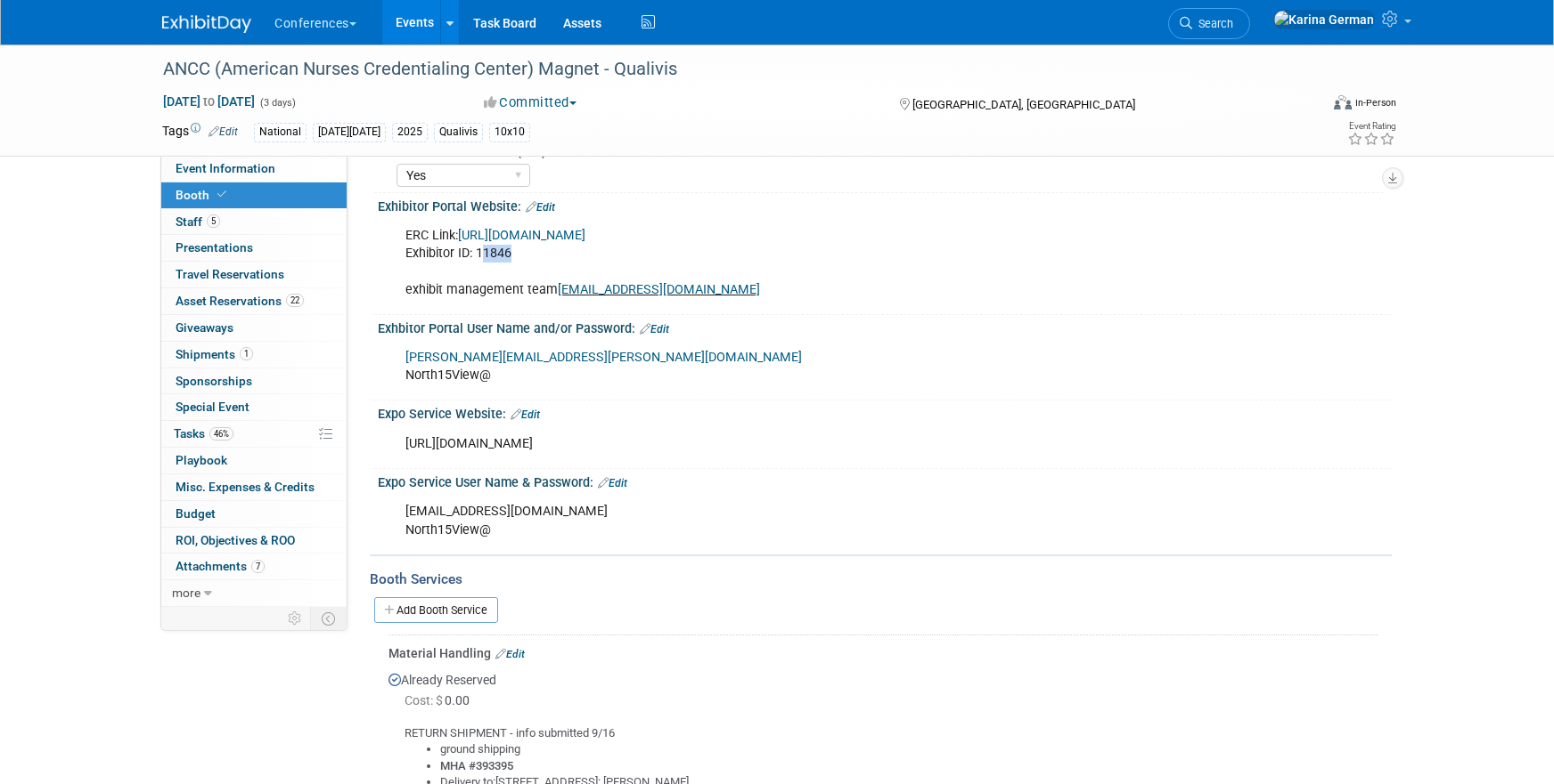
drag, startPoint x: 516, startPoint y: 253, endPoint x: 480, endPoint y: 252, distance: 36.0
click at [480, 252] on div "ERC Link: [URL][DOMAIN_NAME] Exhibitor ID: 11846 exhibit management team [EMAIL…" at bounding box center [793, 263] width 802 height 89
click at [480, 252] on div "ERC Link: https://ANCC25.exh.mapyourshow.com Exhibitor ID: 11846 exhibit manage…" at bounding box center [793, 263] width 802 height 89
click at [290, 210] on link "5 Staff 5" at bounding box center [253, 222] width 185 height 26
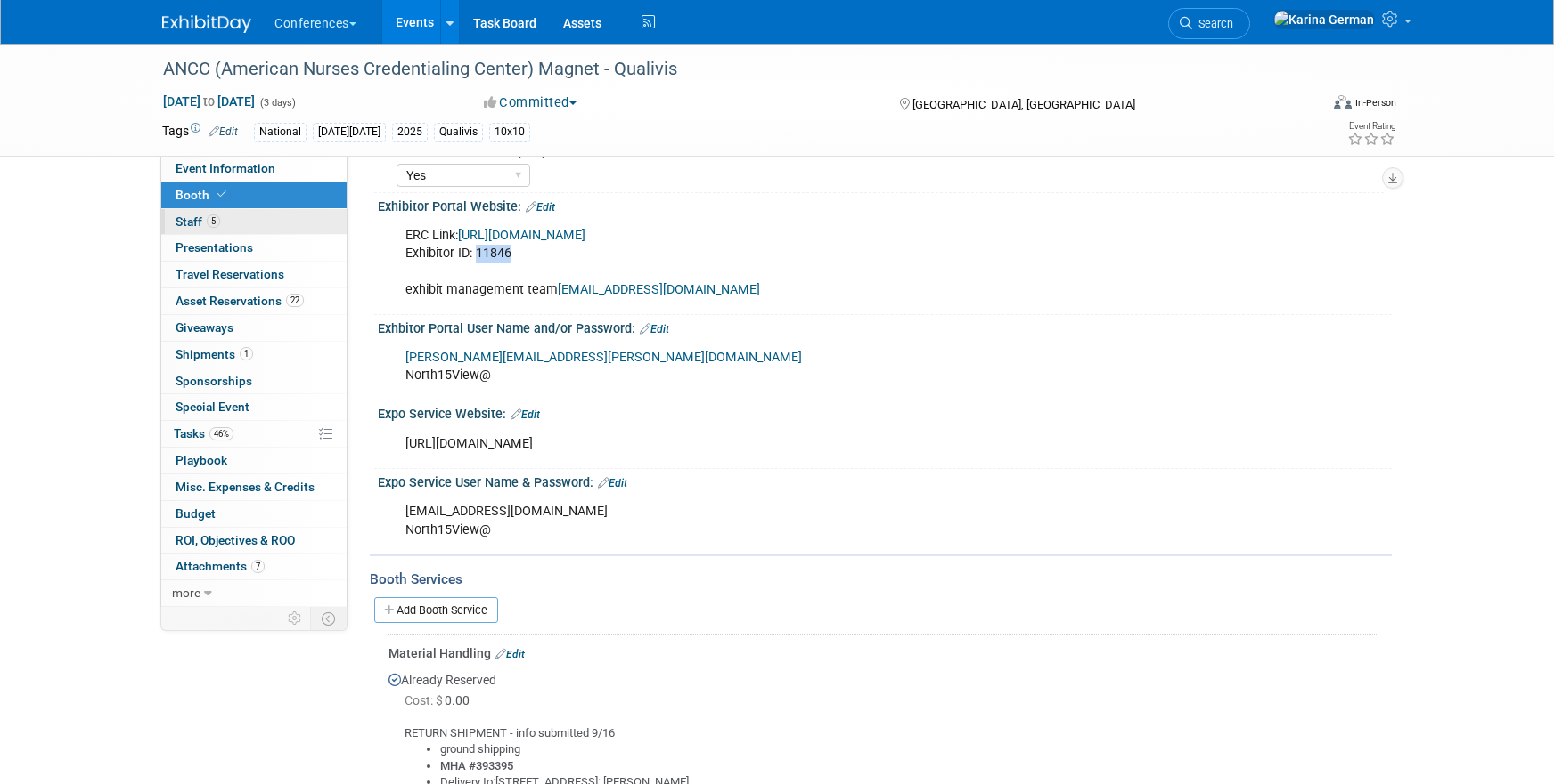
scroll to position [0, 0]
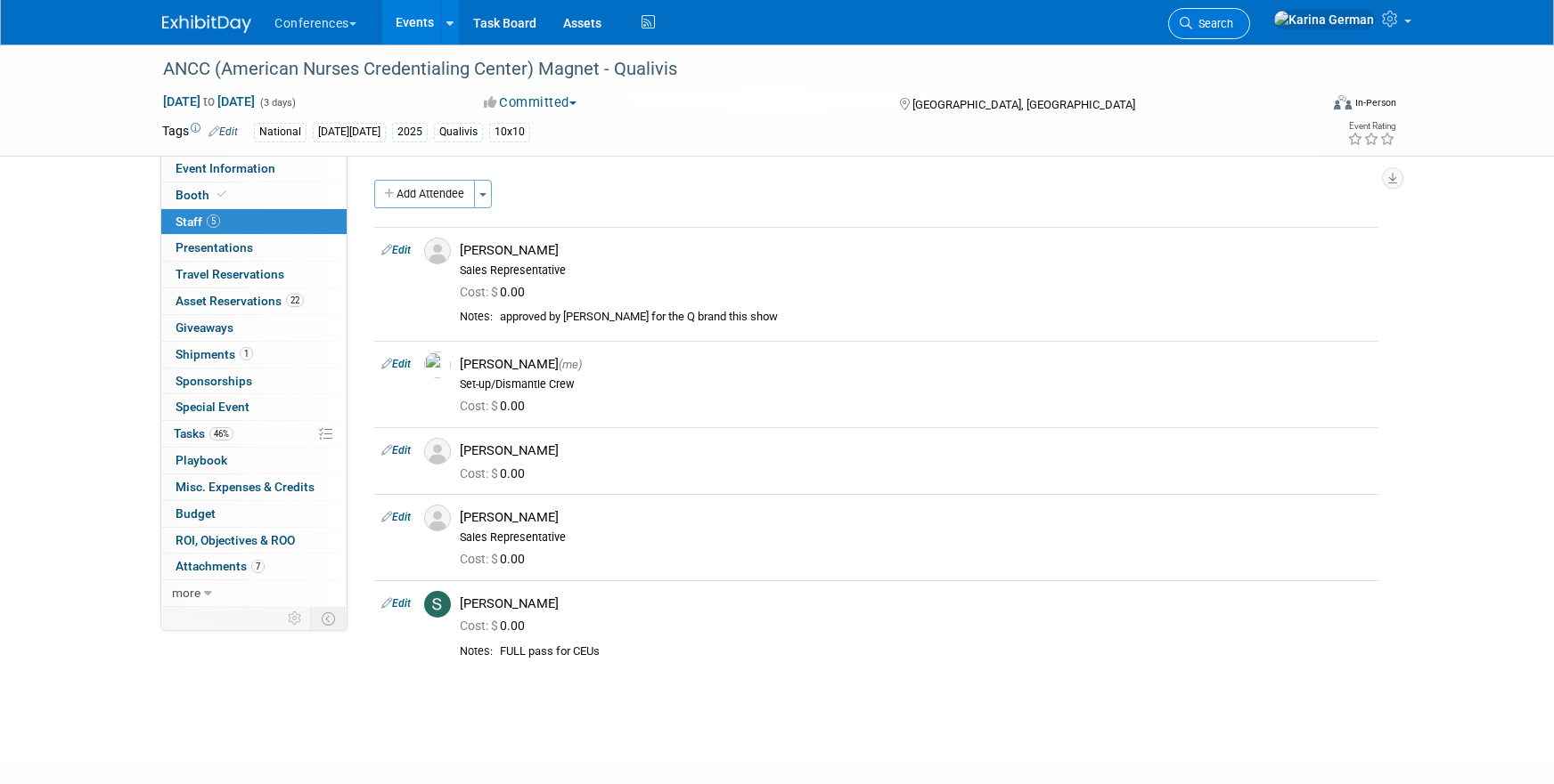
click at [1233, 28] on span "Search" at bounding box center [1212, 24] width 41 height 14
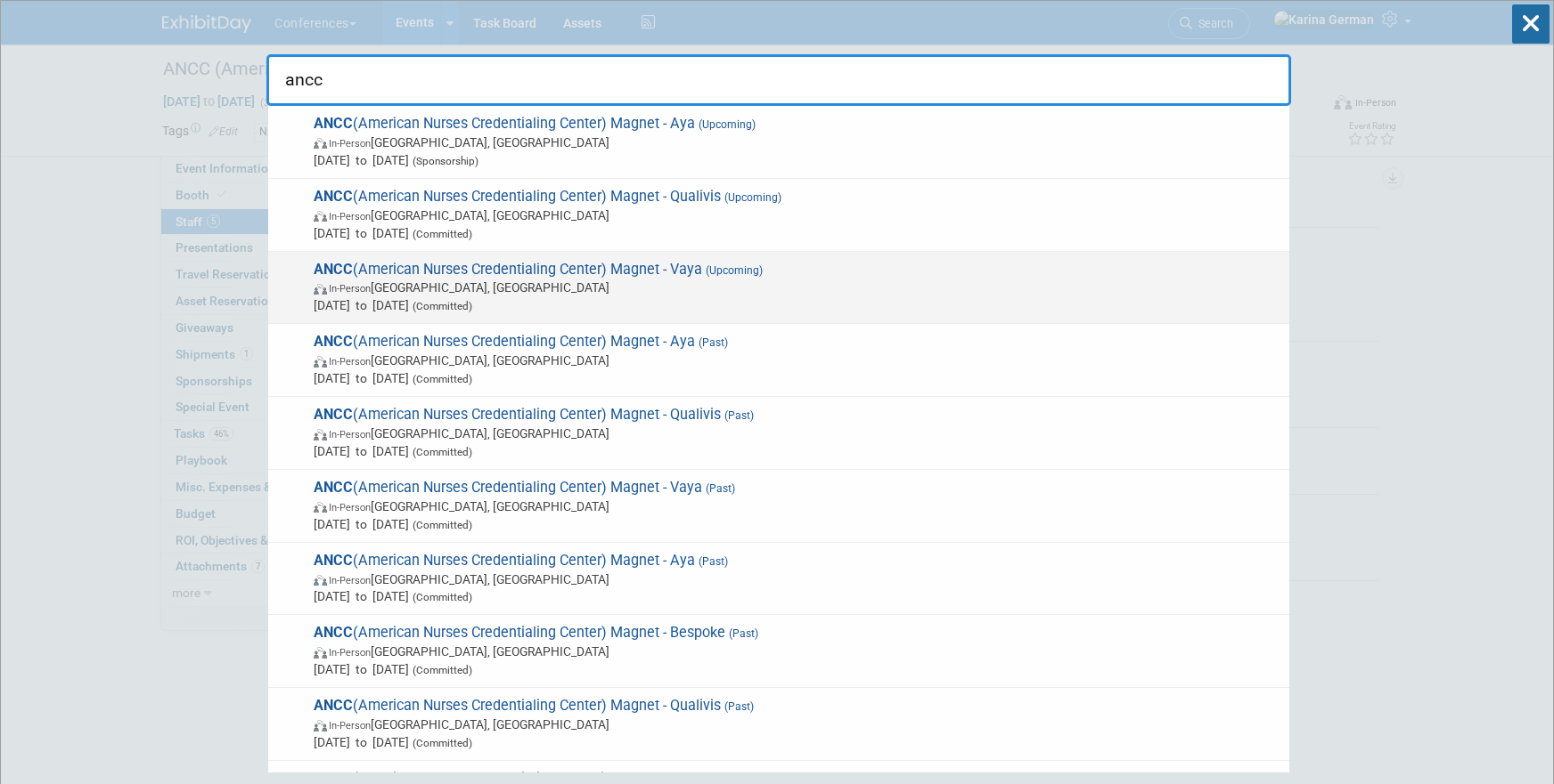
type input "ancc"
click at [671, 292] on span "In-Person Atlanta, GA" at bounding box center [796, 288] width 966 height 18
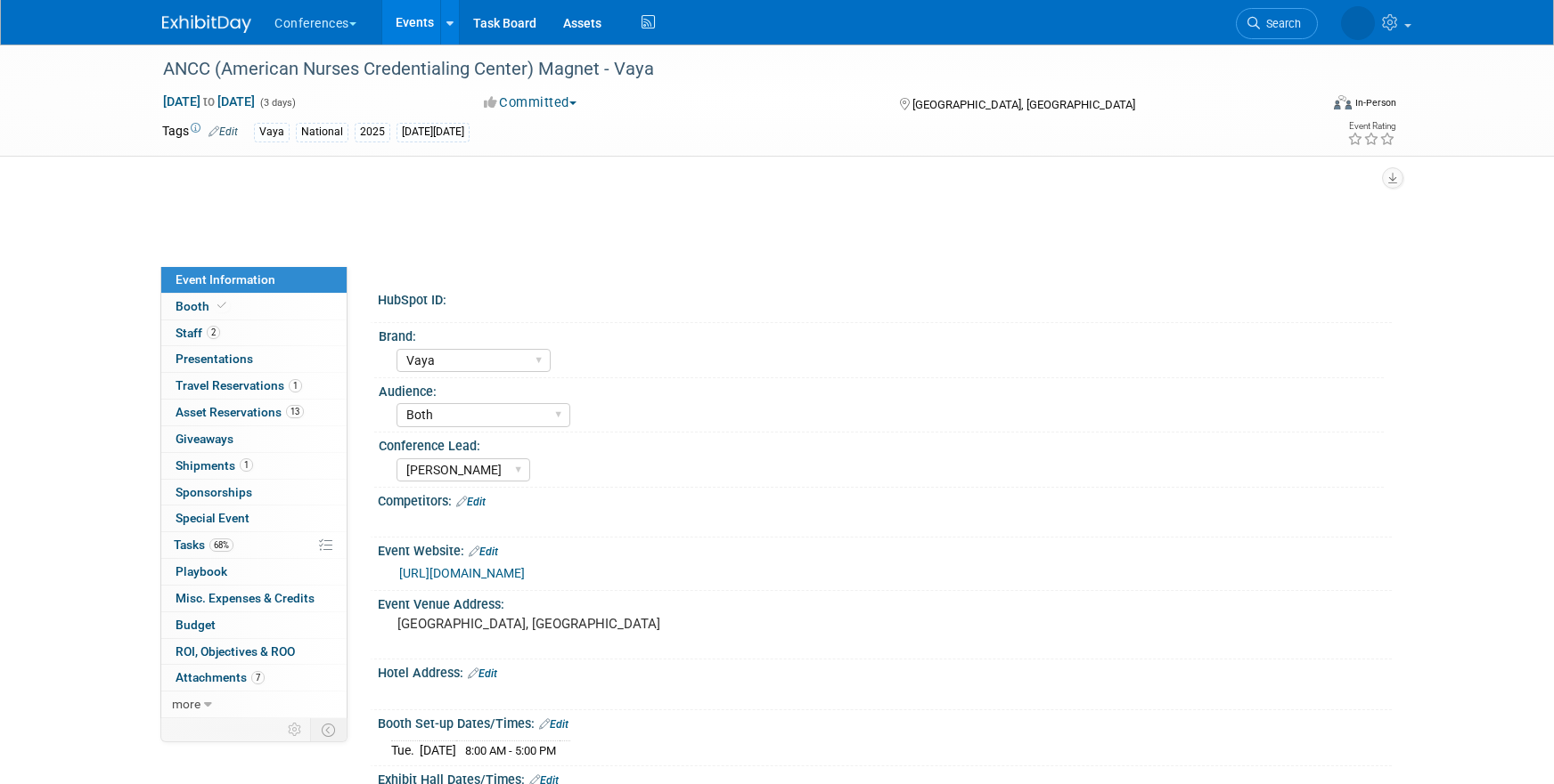
select select "Vaya"
select select "Both"
select select "[PERSON_NAME]"
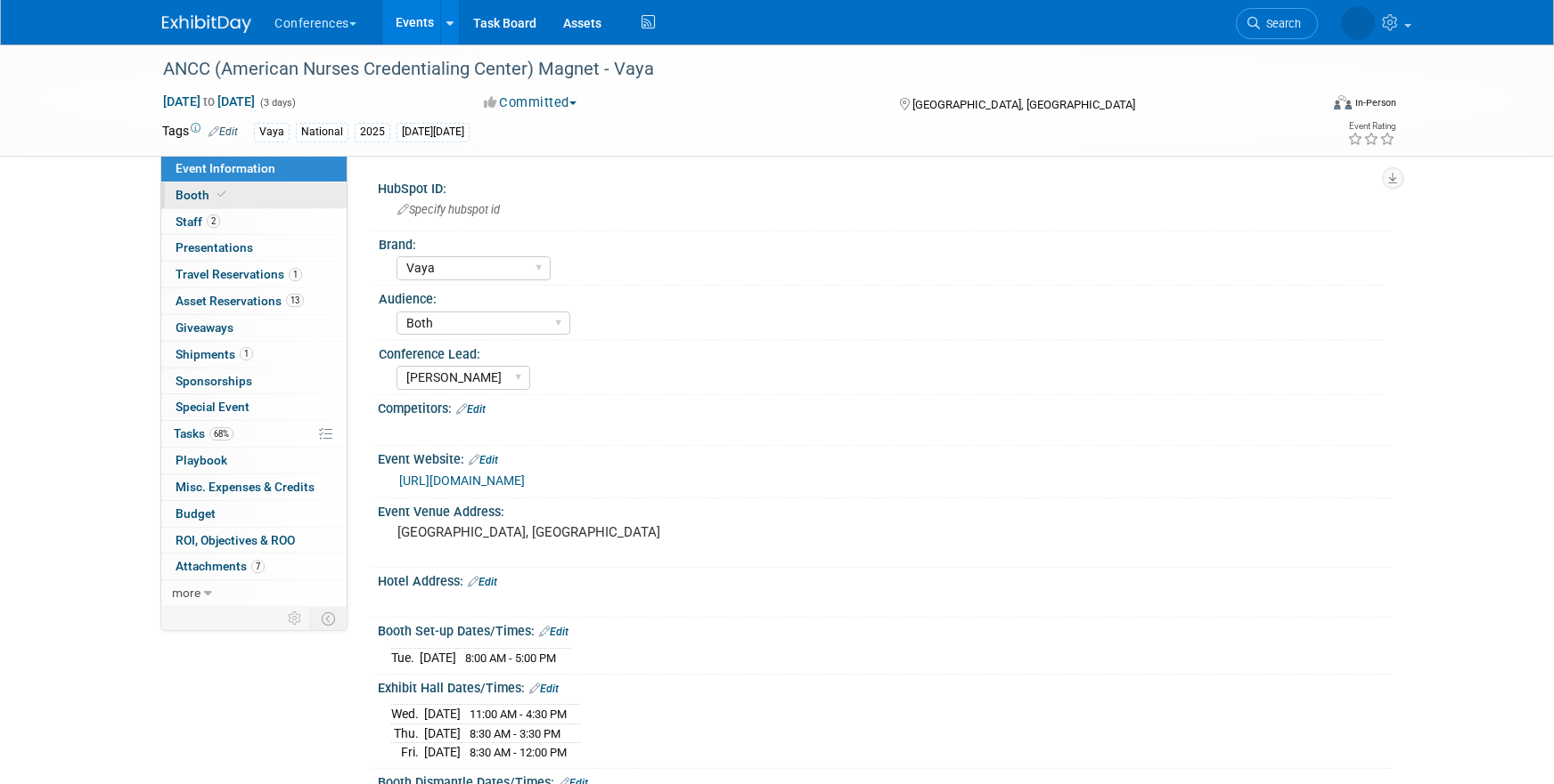
click at [243, 198] on link "Booth" at bounding box center [253, 196] width 185 height 26
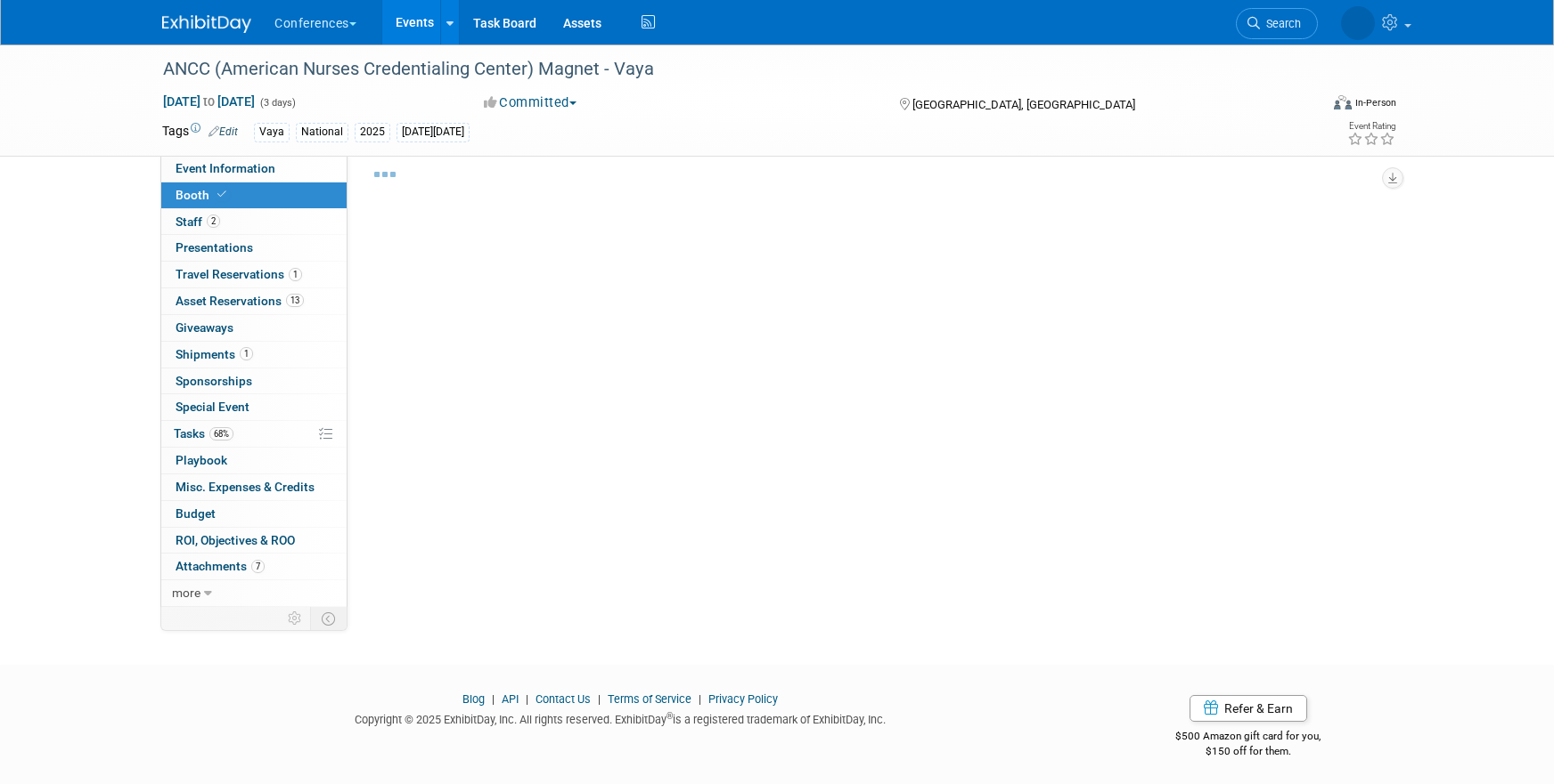
select select "10'x10'"
select select "Yes"
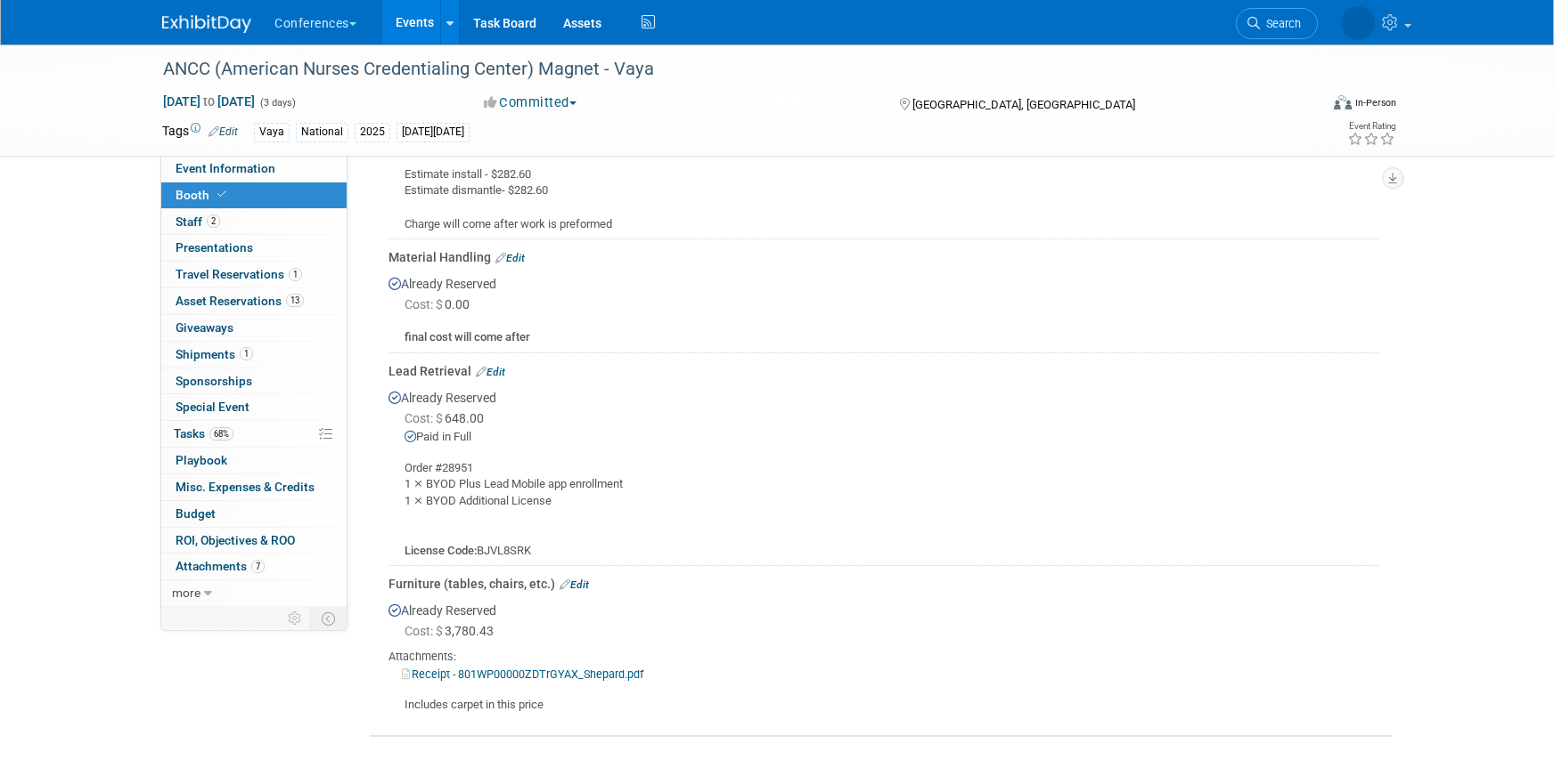
scroll to position [964, 0]
click at [1233, 25] on span "Search" at bounding box center [1212, 24] width 41 height 14
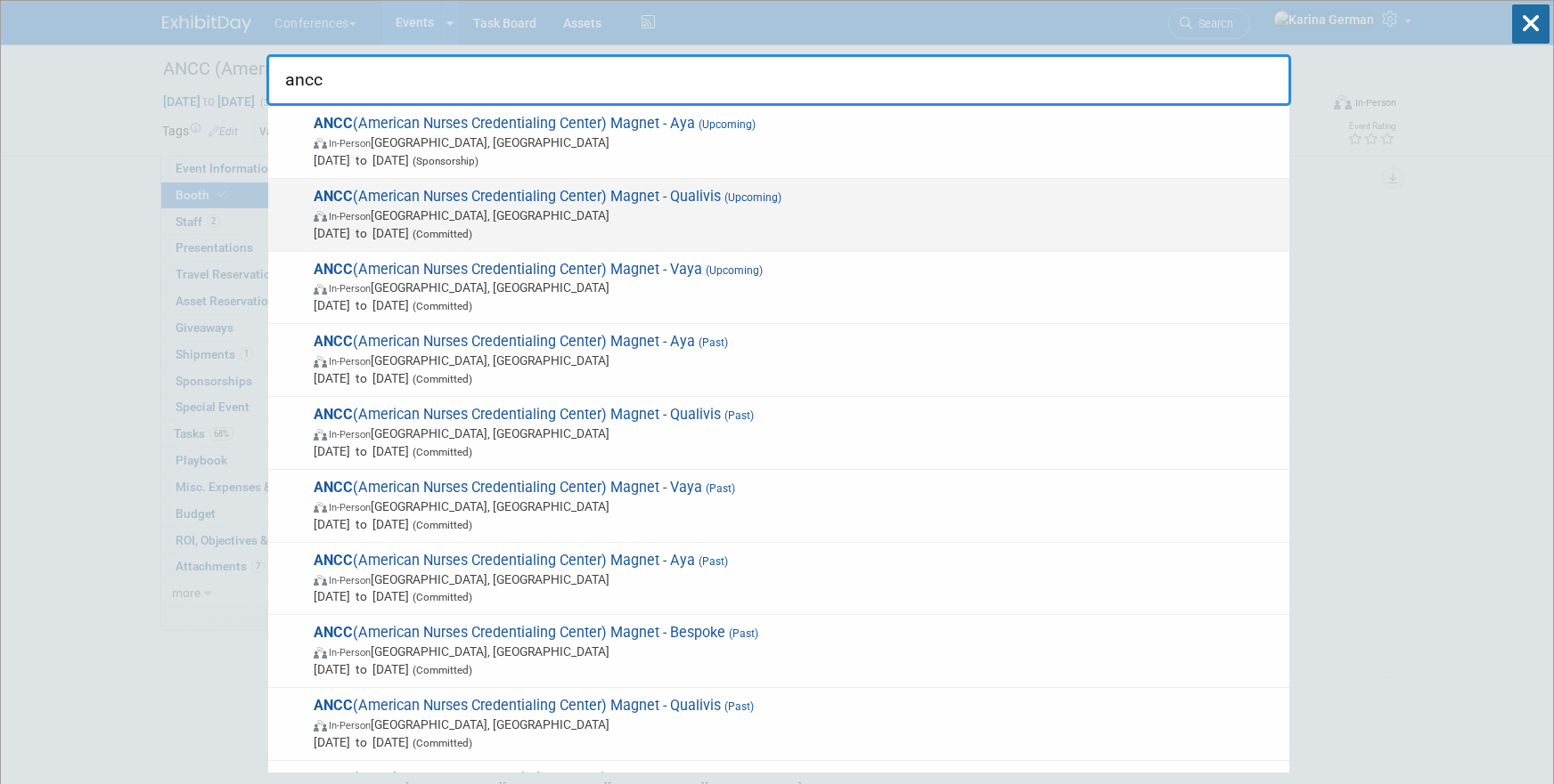
type input "ancc"
click at [538, 227] on span "Oct 8, 2025 to Oct 10, 2025 (Committed)" at bounding box center [796, 233] width 966 height 18
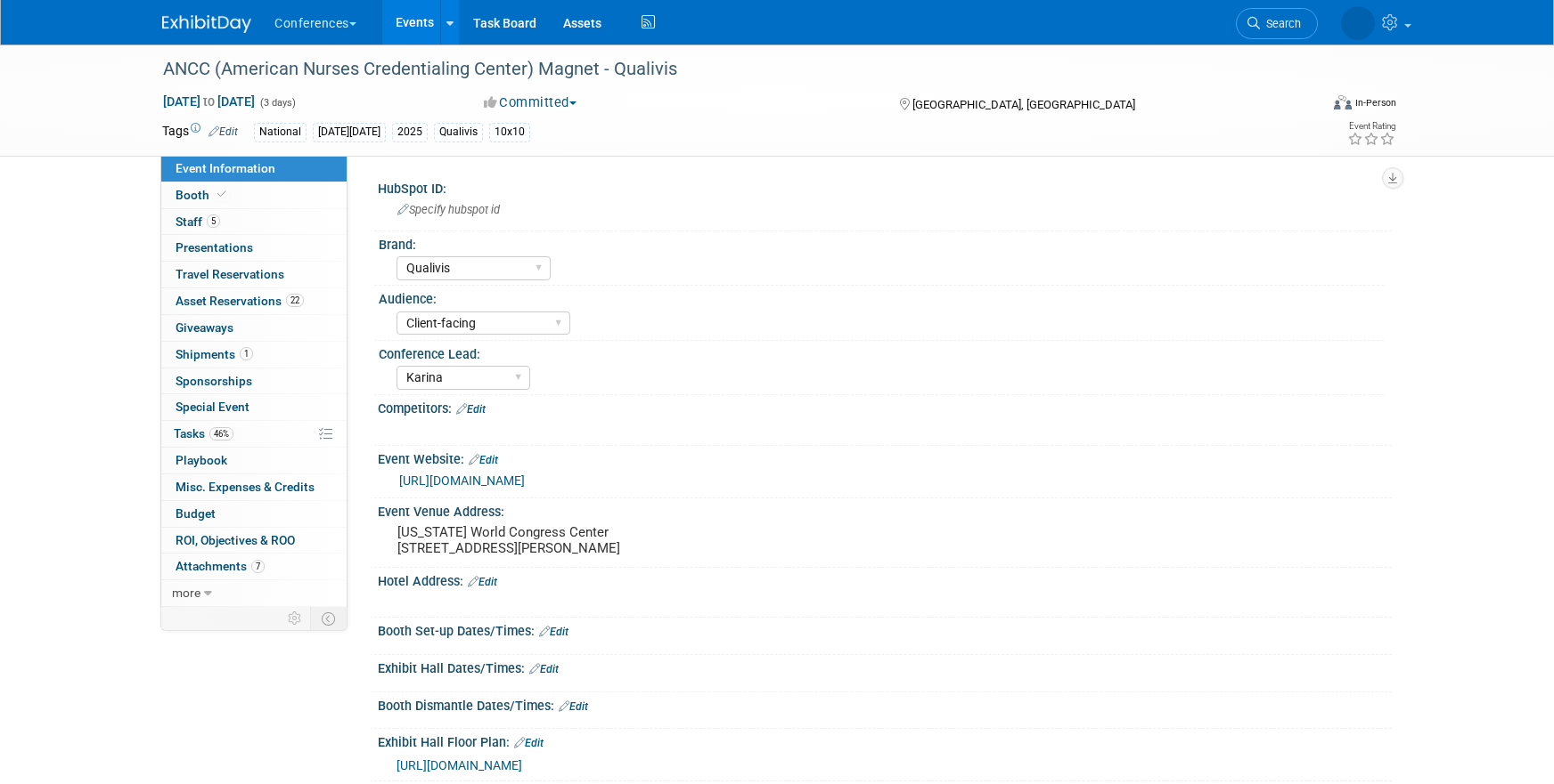
select select "Qualivis"
select select "Client-facing"
select select "Karina"
click at [227, 221] on link "5 Staff 5" at bounding box center [253, 222] width 185 height 26
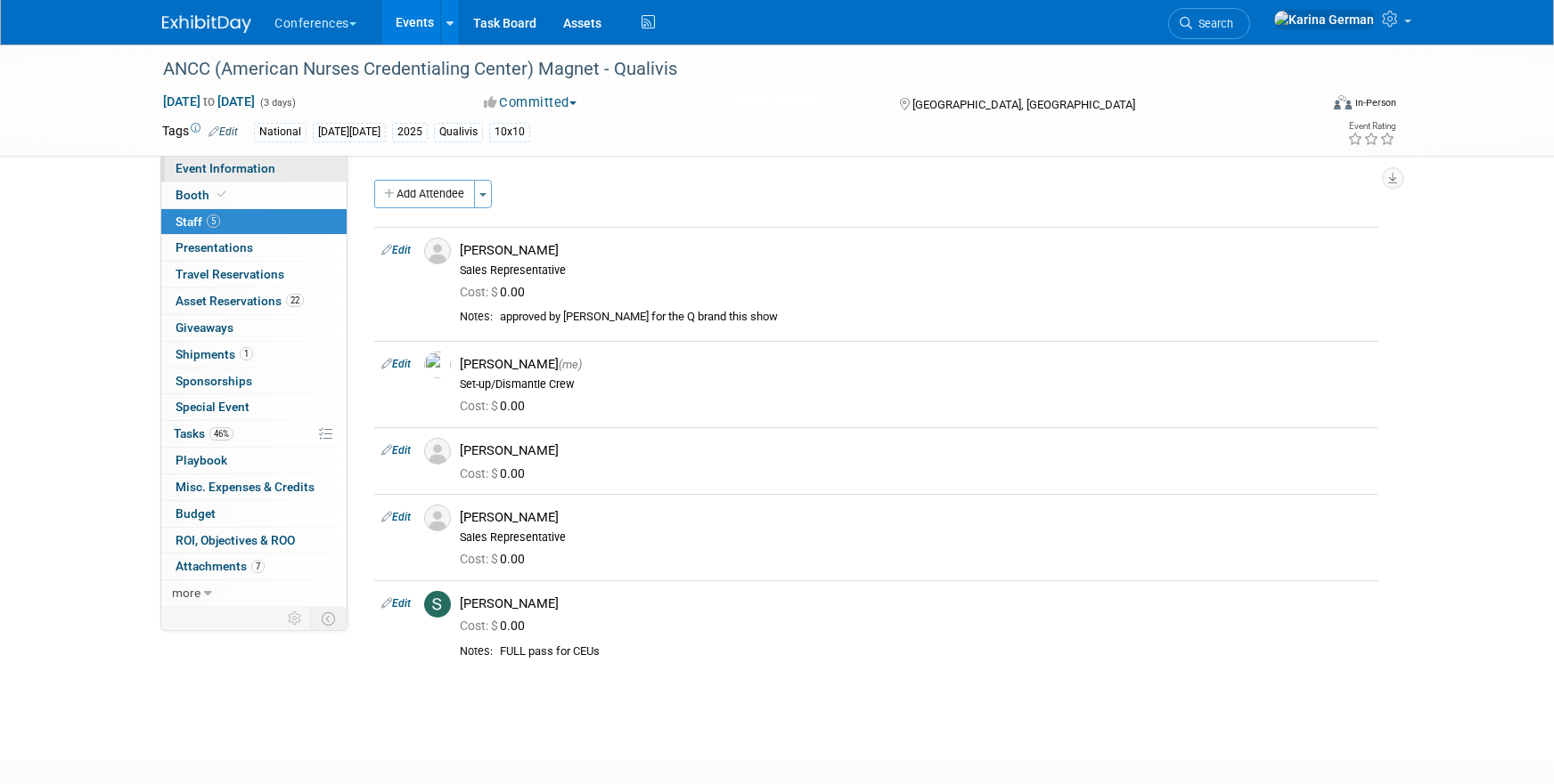
click at [302, 175] on link "Event Information" at bounding box center [253, 169] width 185 height 26
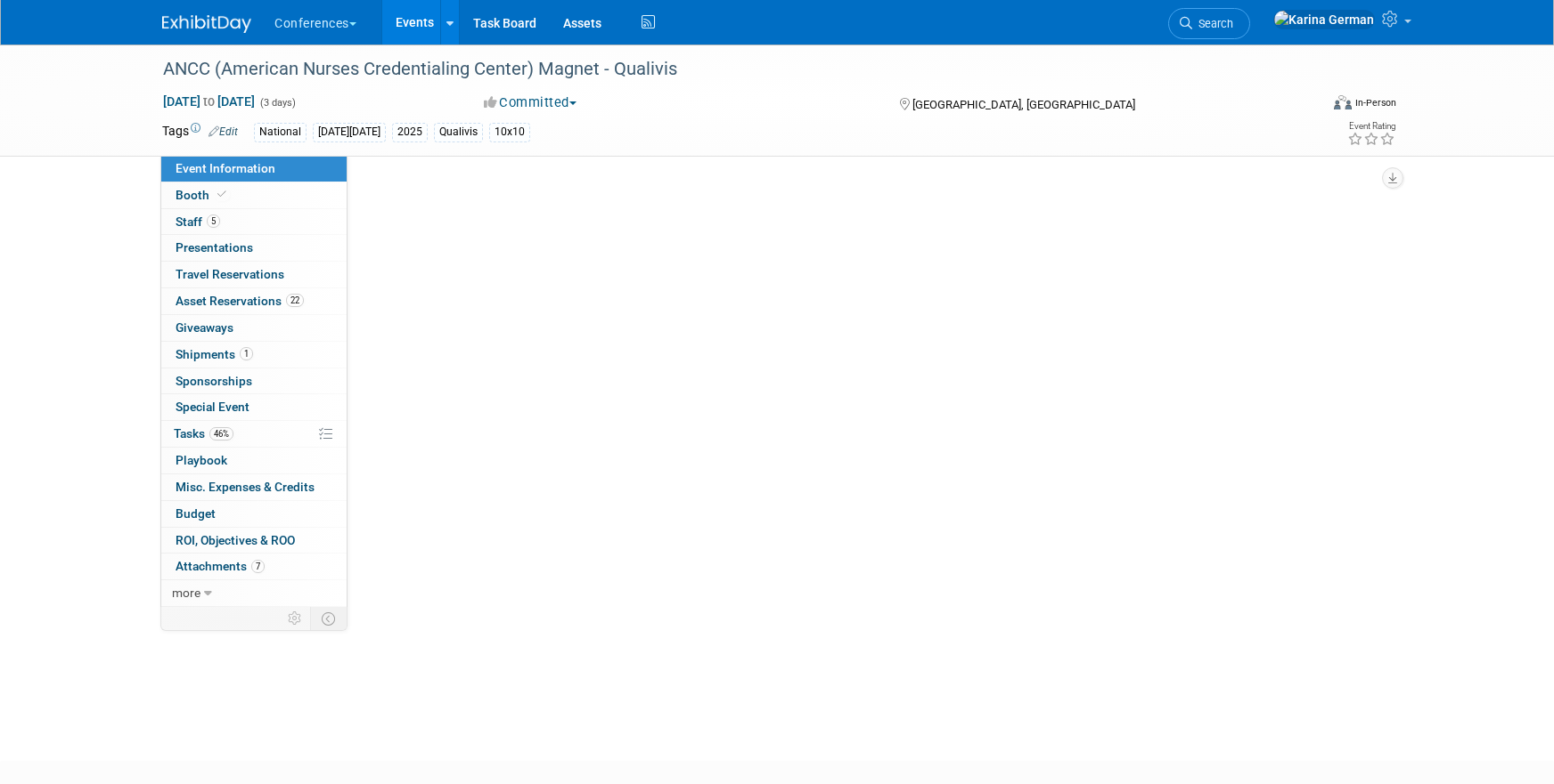
select select "Qualivis"
select select "Client-facing"
select select "Karina"
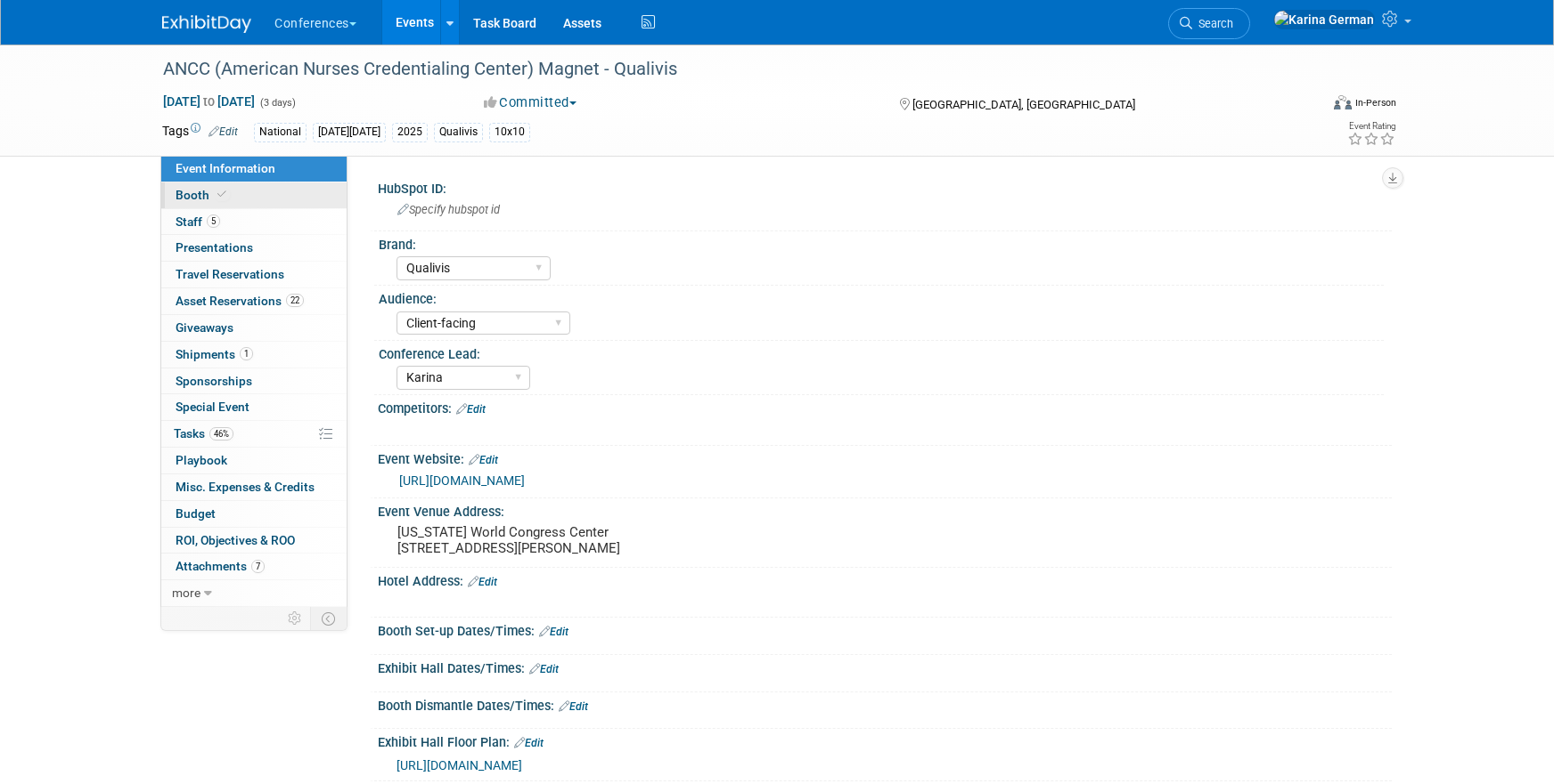
click at [241, 202] on link "Booth" at bounding box center [253, 196] width 185 height 26
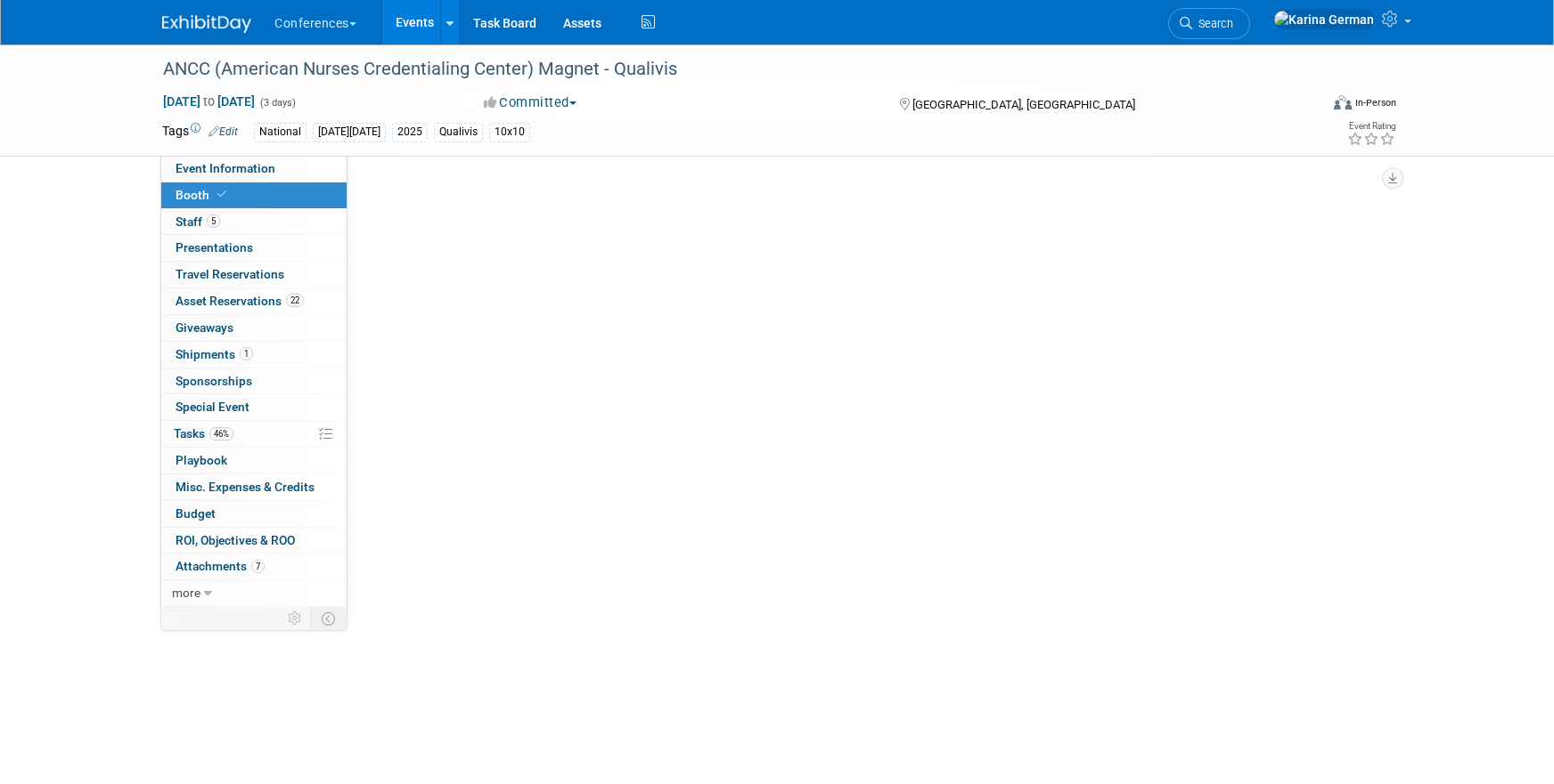
select select "10'x10'"
select select "Yes"
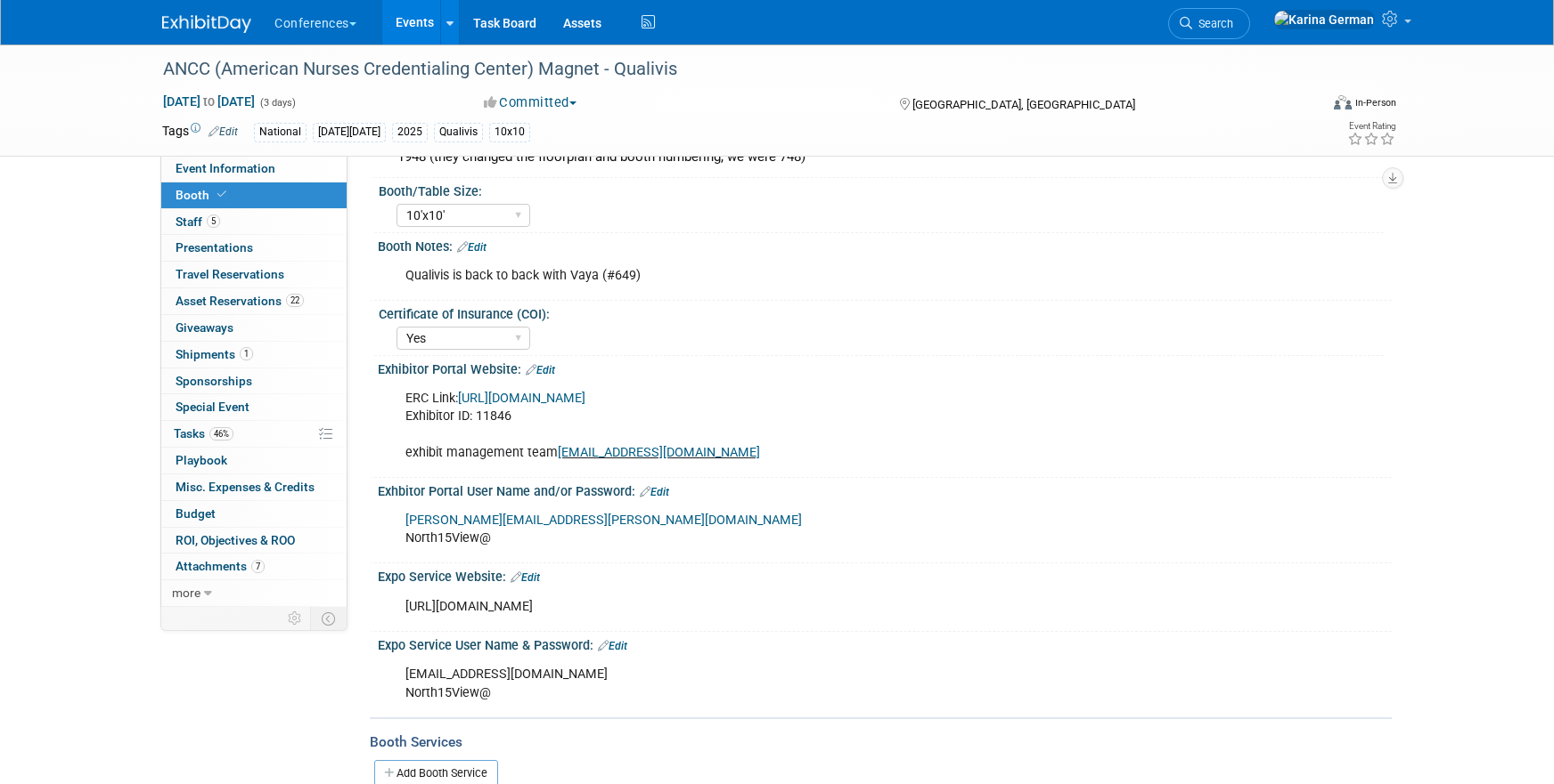
scroll to position [194, 0]
